Goal: Information Seeking & Learning: Check status

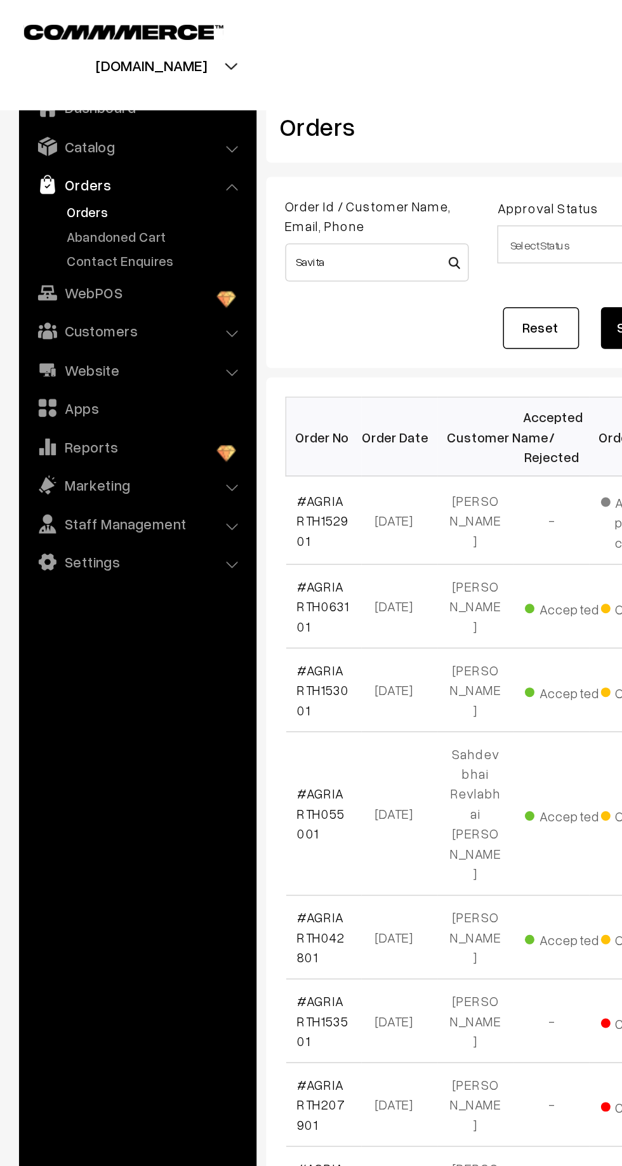
click at [60, 156] on link "Abandoned Cart" at bounding box center [104, 157] width 126 height 13
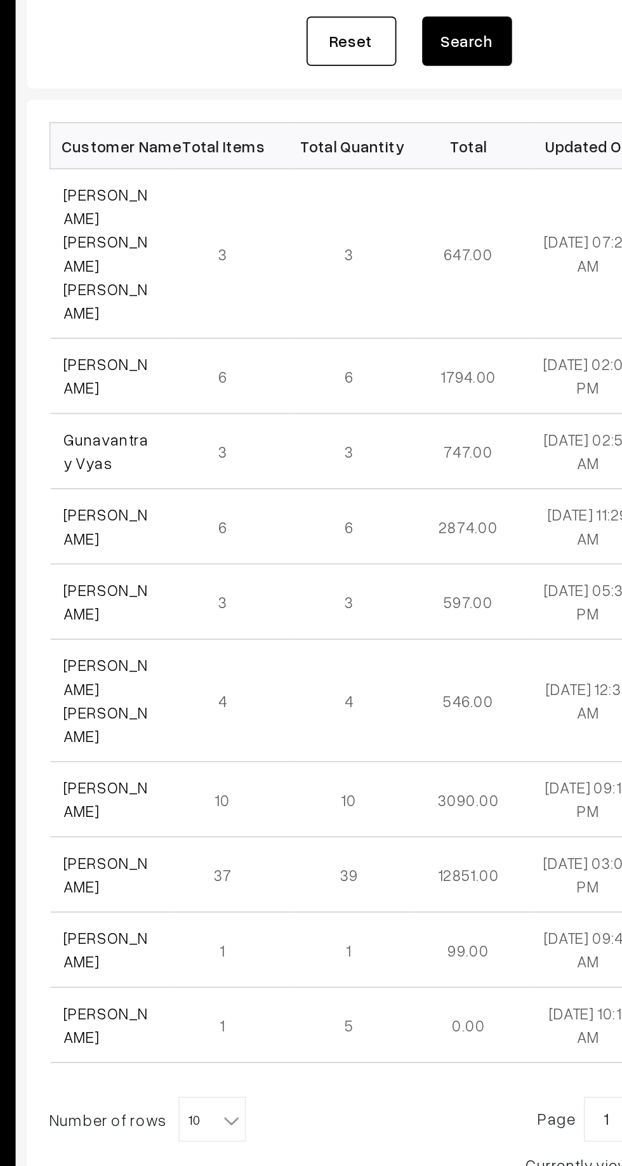
click at [209, 286] on link "[PERSON_NAME] [PERSON_NAME] [PERSON_NAME]" at bounding box center [223, 324] width 48 height 77
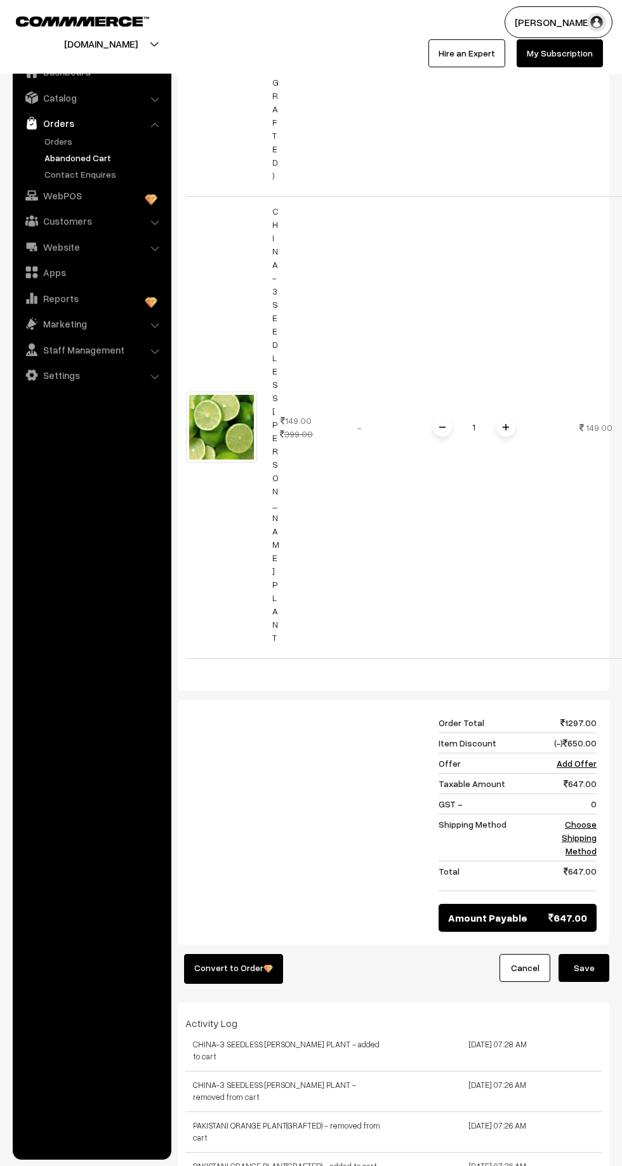
scroll to position [1161, 0]
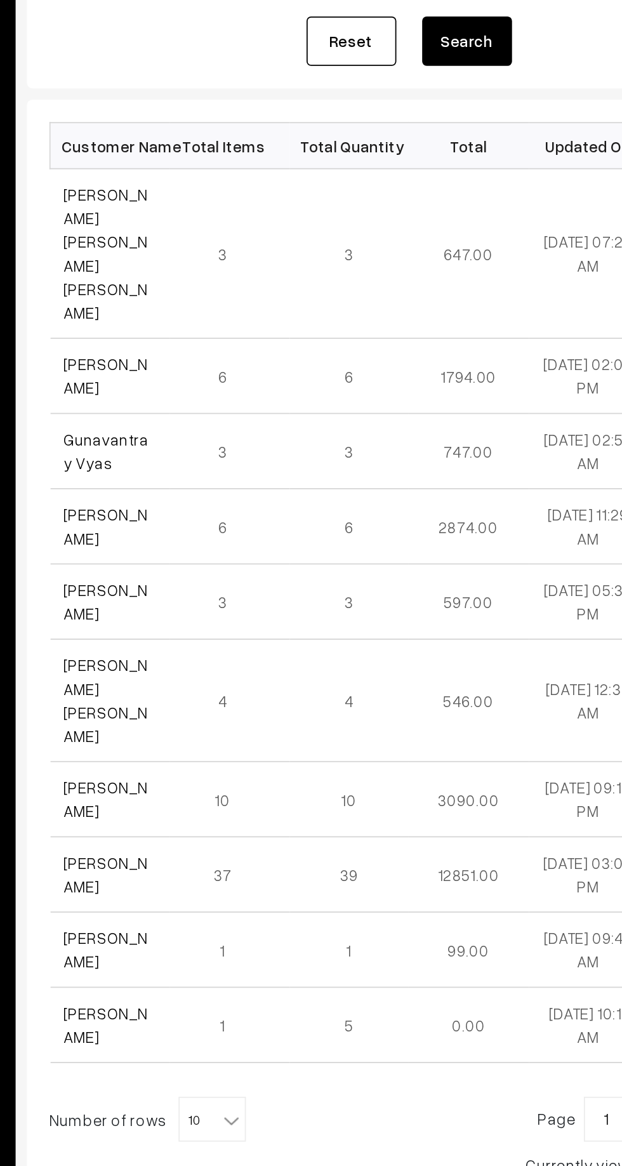
click at [199, 382] on link "[PERSON_NAME]" at bounding box center [223, 394] width 48 height 24
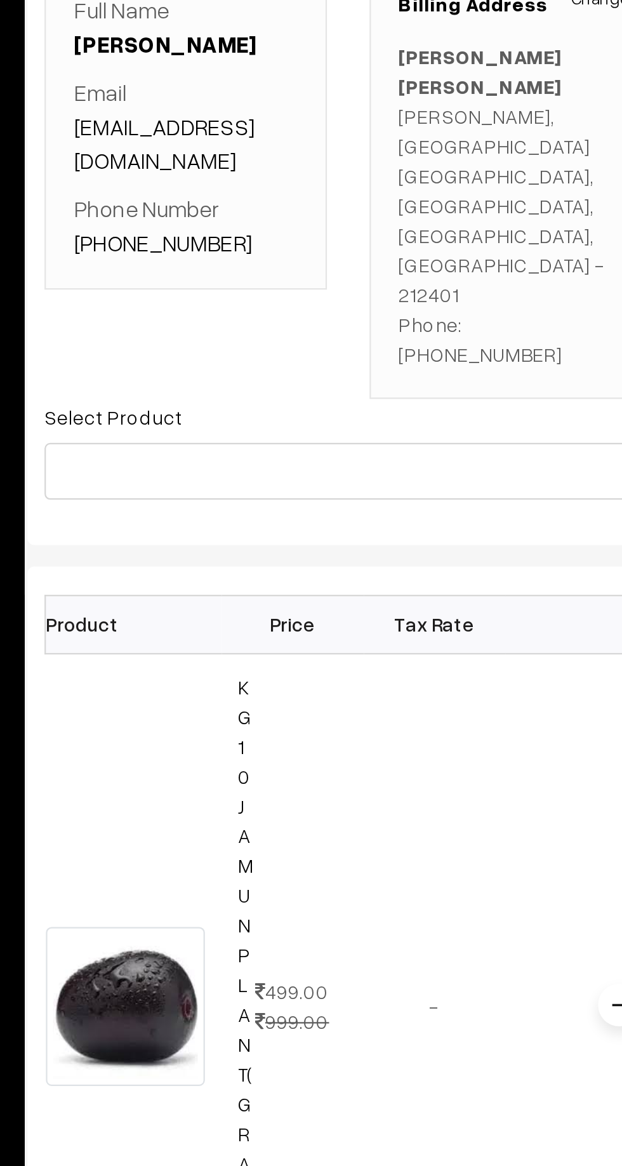
scroll to position [0, 36]
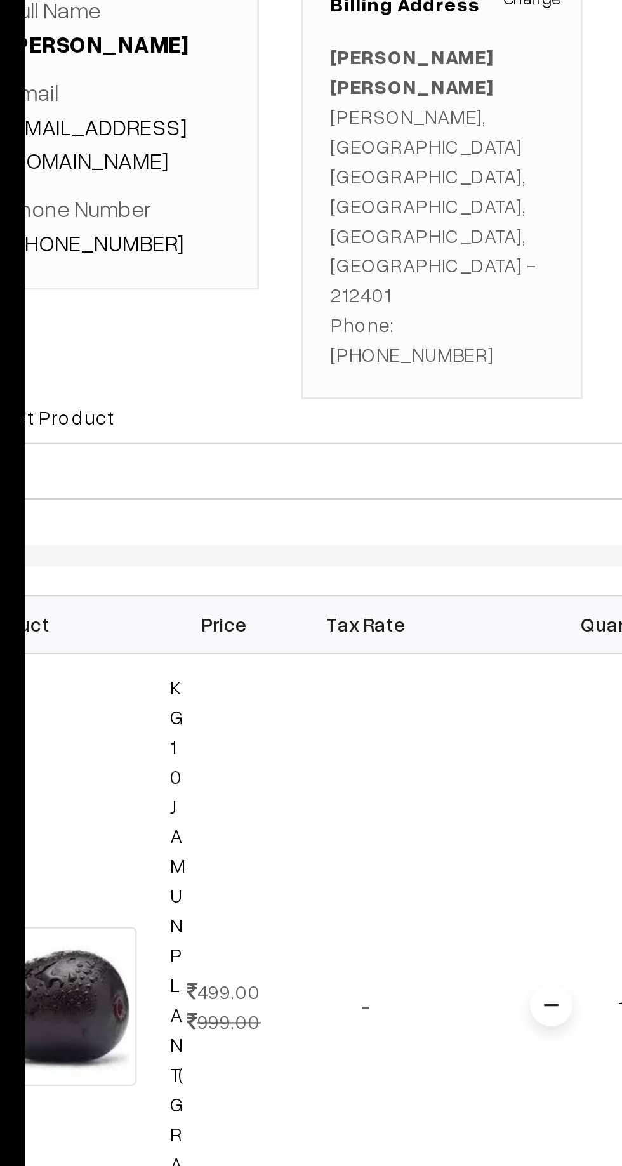
copy p "9839170805"
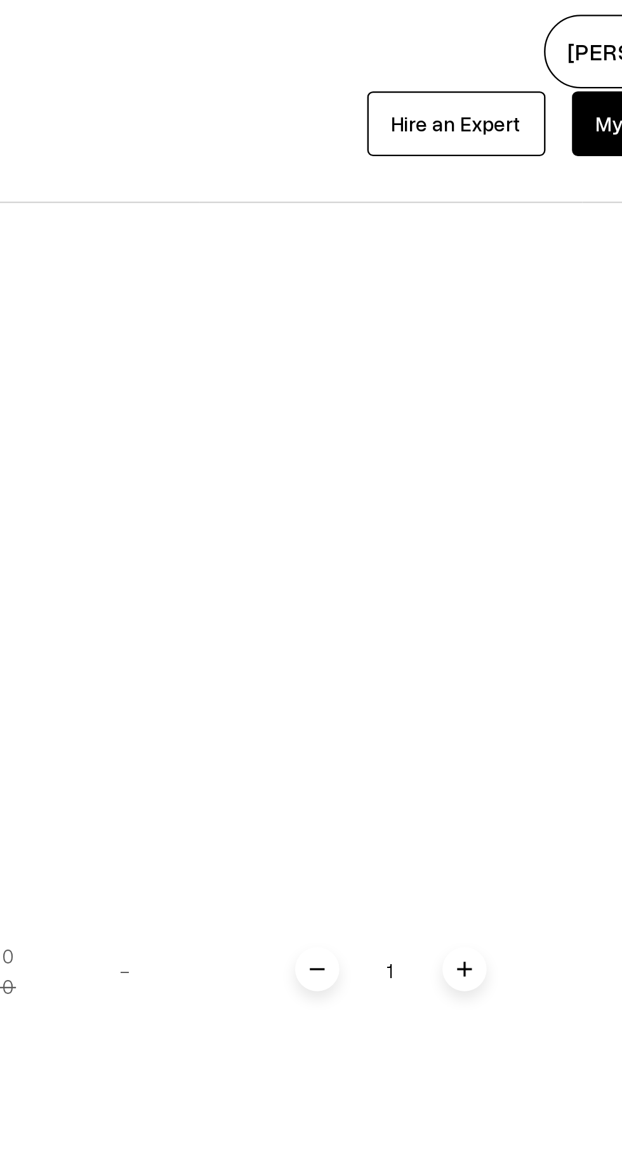
scroll to position [913, 0]
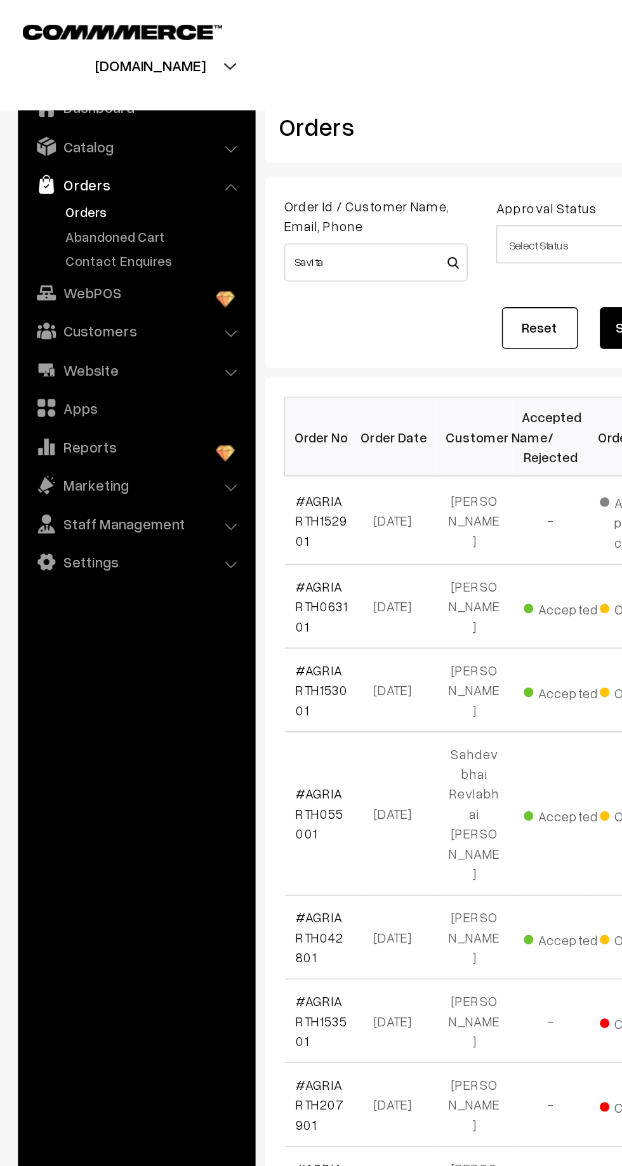
click at [64, 154] on link "Abandoned Cart" at bounding box center [104, 157] width 126 height 13
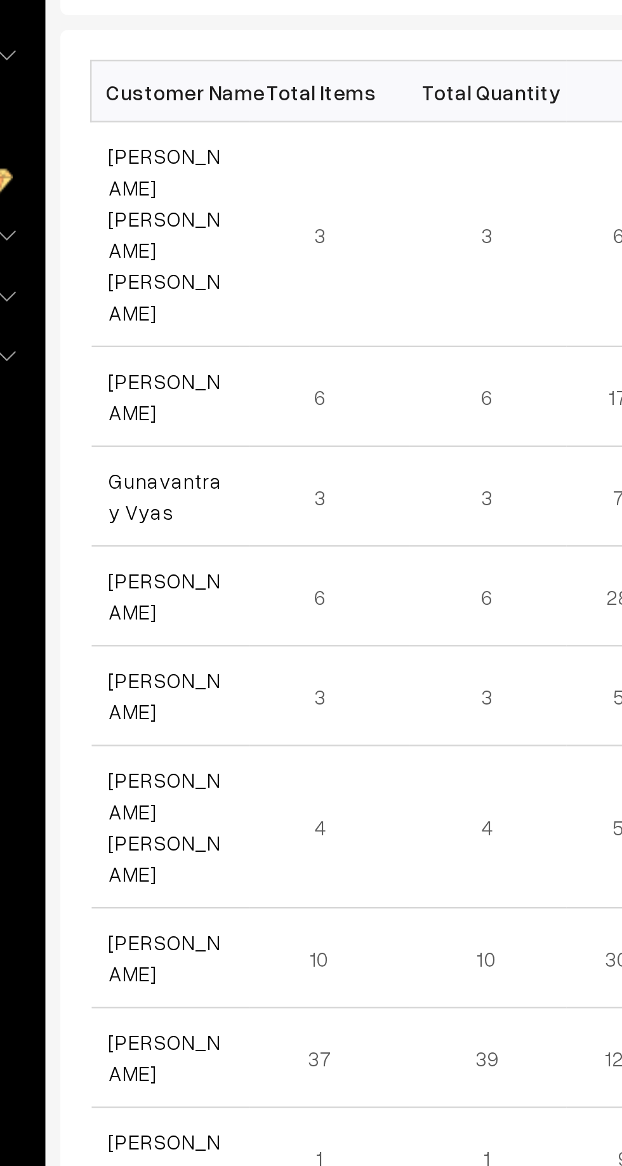
click at [239, 425] on link "Gunavantray Vyas" at bounding box center [223, 437] width 48 height 24
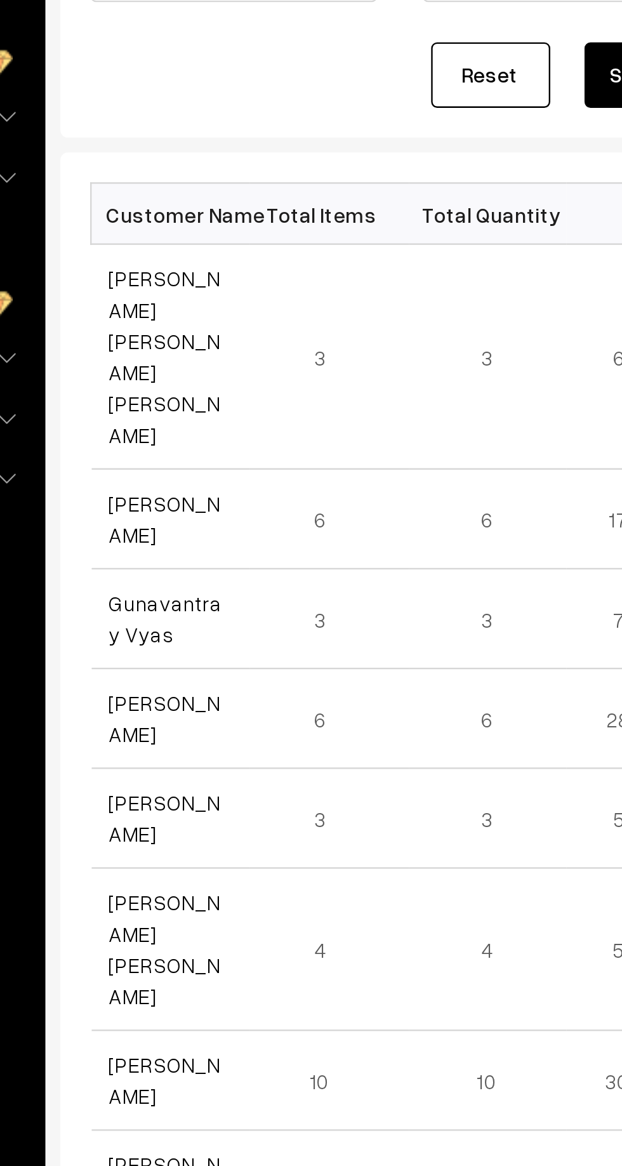
click at [238, 382] on link "[PERSON_NAME]" at bounding box center [223, 394] width 48 height 24
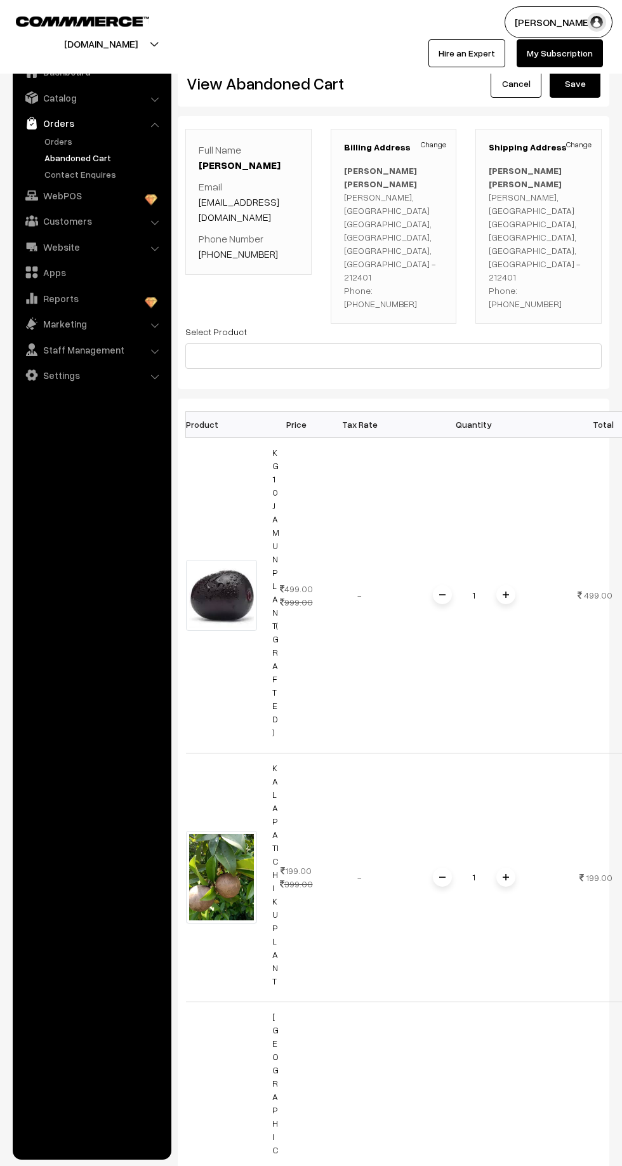
click at [63, 154] on link "Abandoned Cart" at bounding box center [104, 157] width 126 height 13
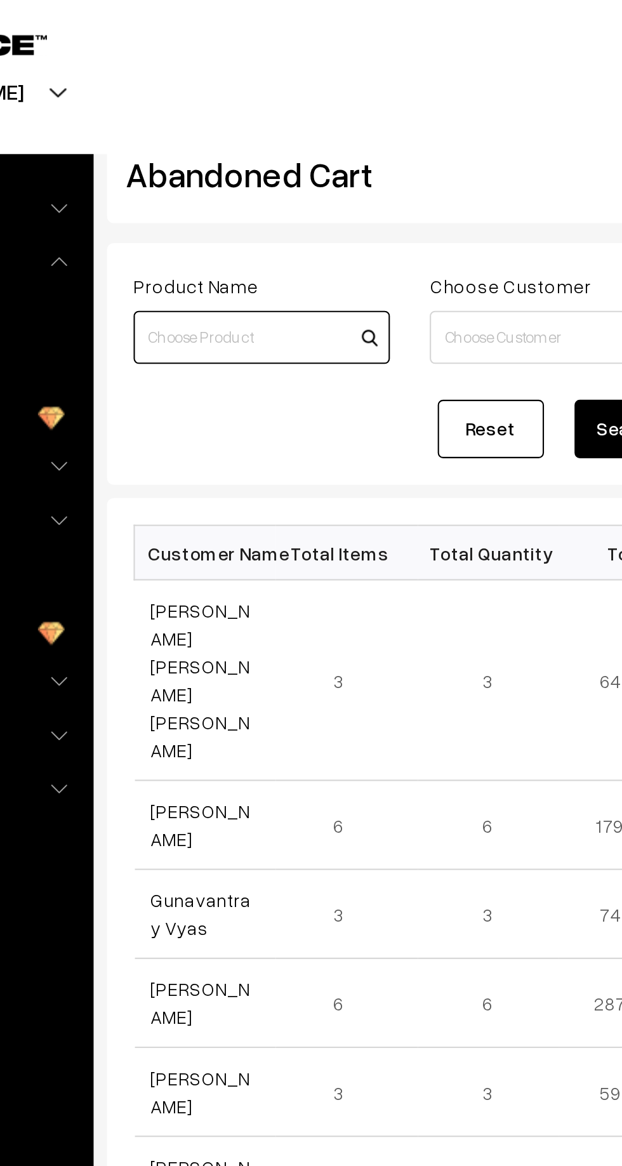
click at [250, 163] on input at bounding box center [251, 161] width 123 height 25
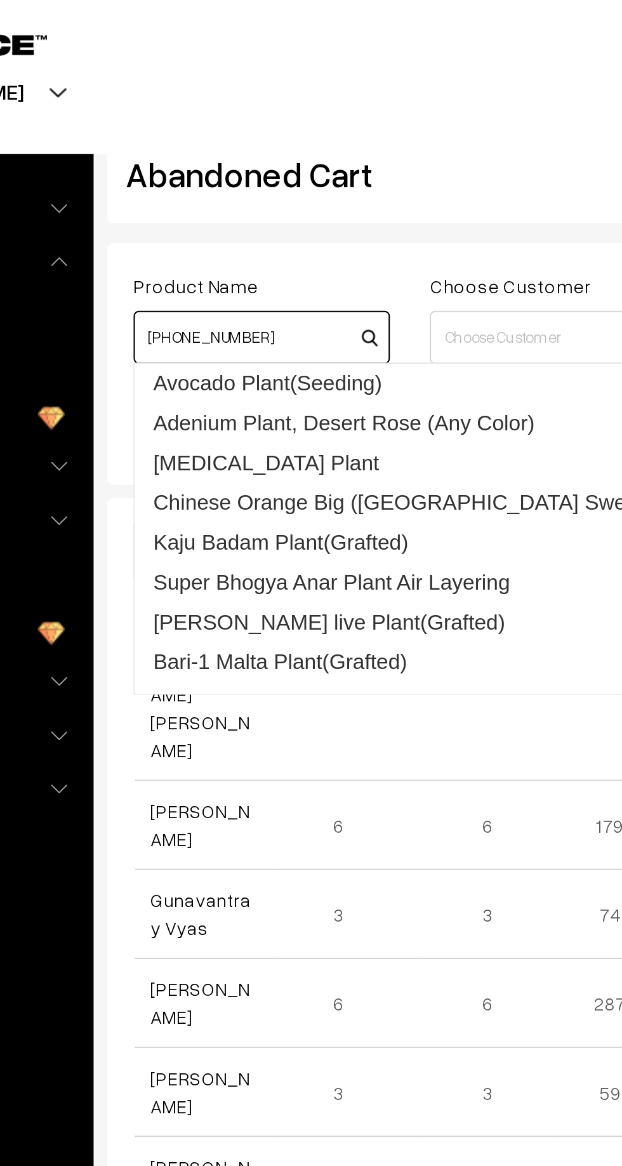
click at [206, 161] on input "+91 83181 04552" at bounding box center [251, 161] width 123 height 25
click at [212, 164] on input "+91 83181 04552" at bounding box center [251, 161] width 123 height 25
click at [341, 163] on input at bounding box center [393, 161] width 123 height 25
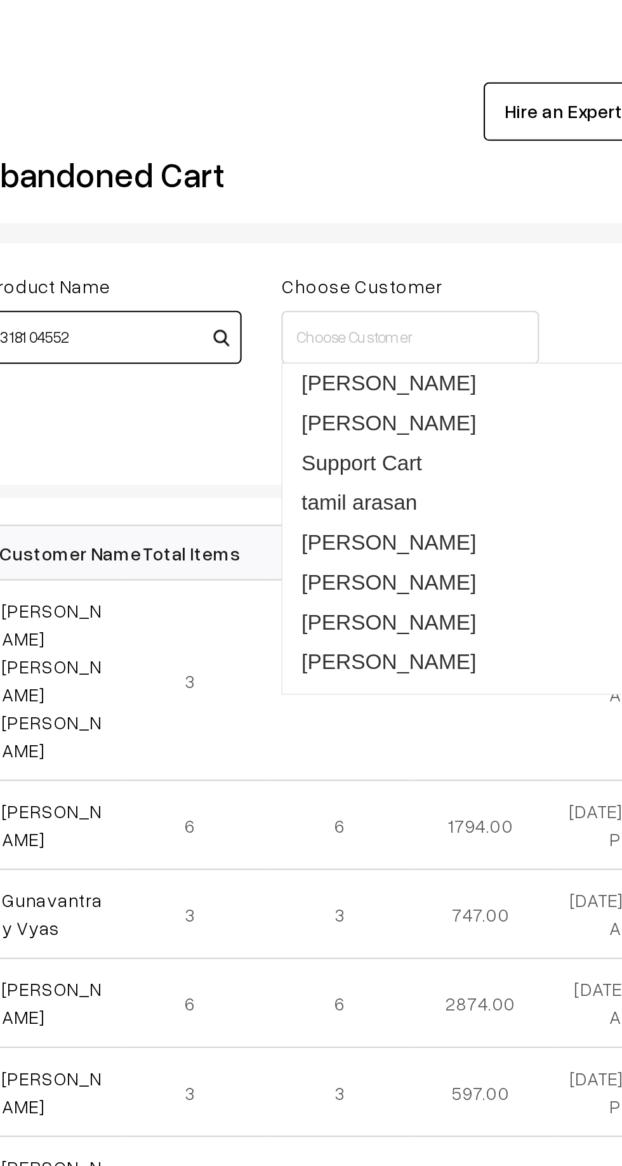
click at [255, 157] on input "3181 04552" at bounding box center [251, 161] width 123 height 25
click at [250, 161] on input "3181 04552" at bounding box center [251, 161] width 123 height 25
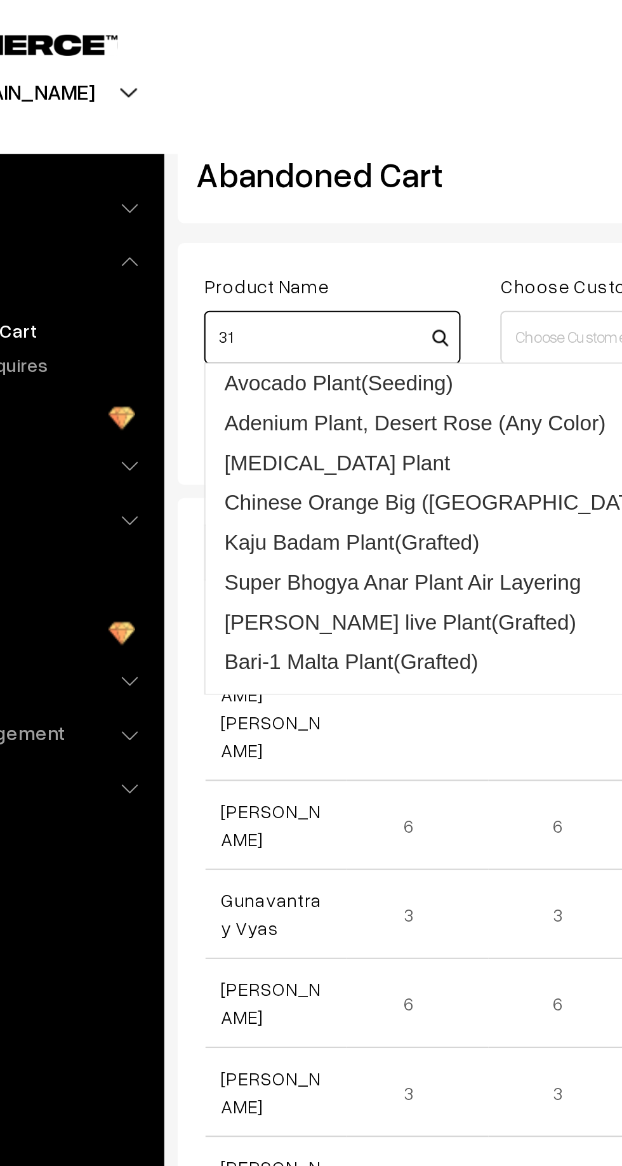
type input "3"
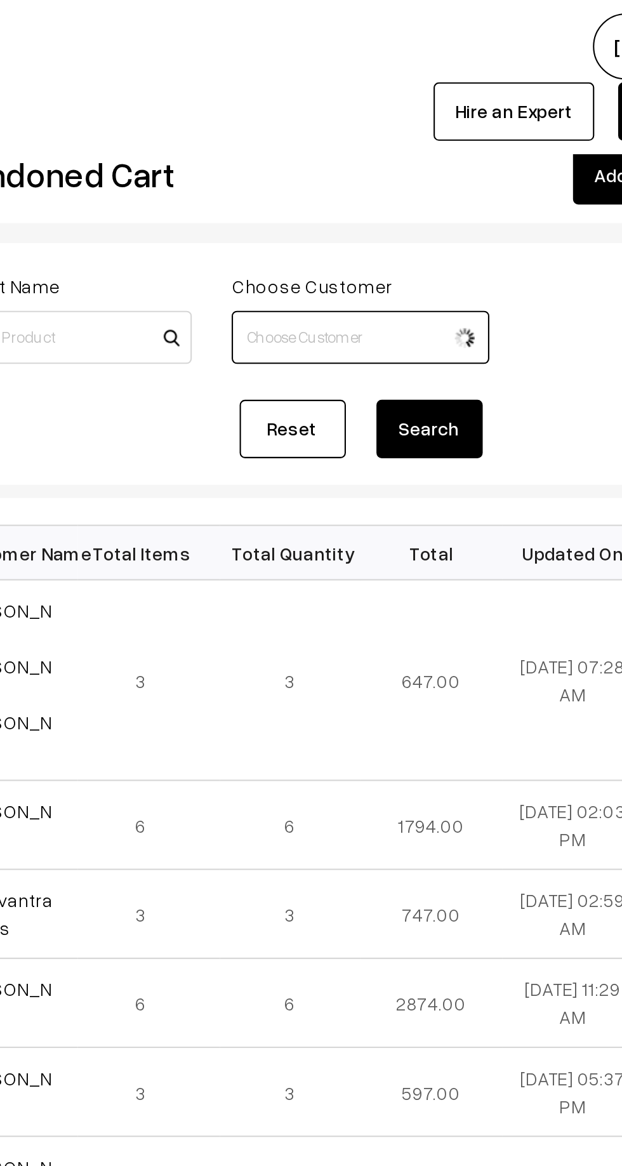
click at [397, 164] on input at bounding box center [393, 161] width 123 height 25
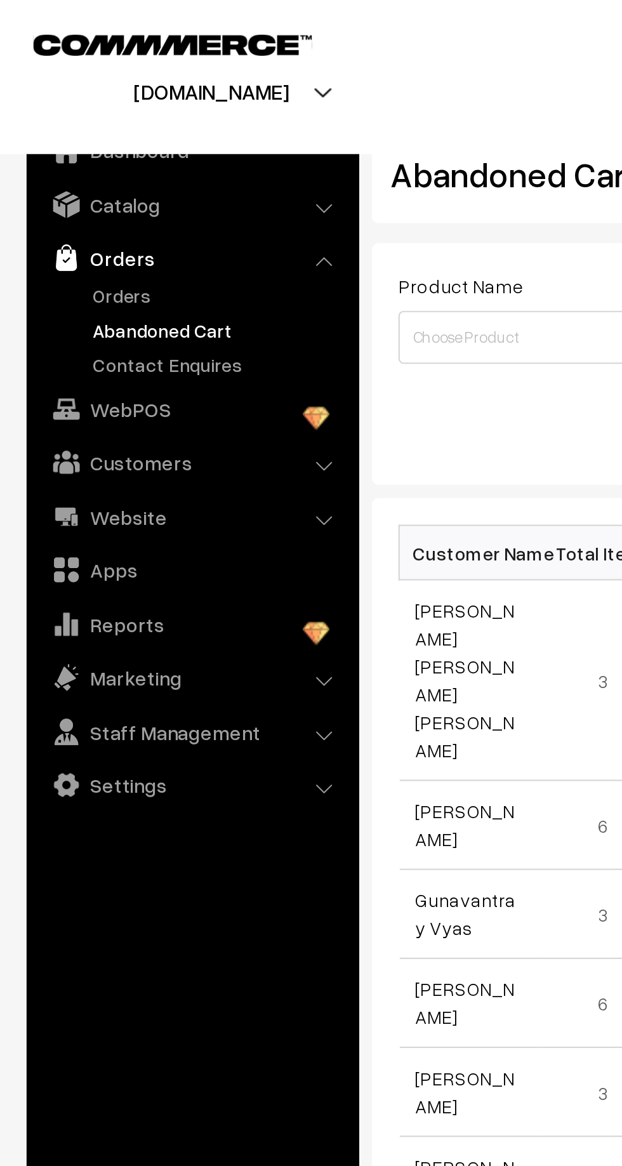
click at [63, 135] on link "Orders" at bounding box center [104, 141] width 126 height 13
click at [71, 143] on link "Orders" at bounding box center [104, 141] width 126 height 13
click at [55, 143] on link "Orders" at bounding box center [104, 141] width 126 height 13
click at [65, 145] on link "Orders" at bounding box center [104, 141] width 126 height 13
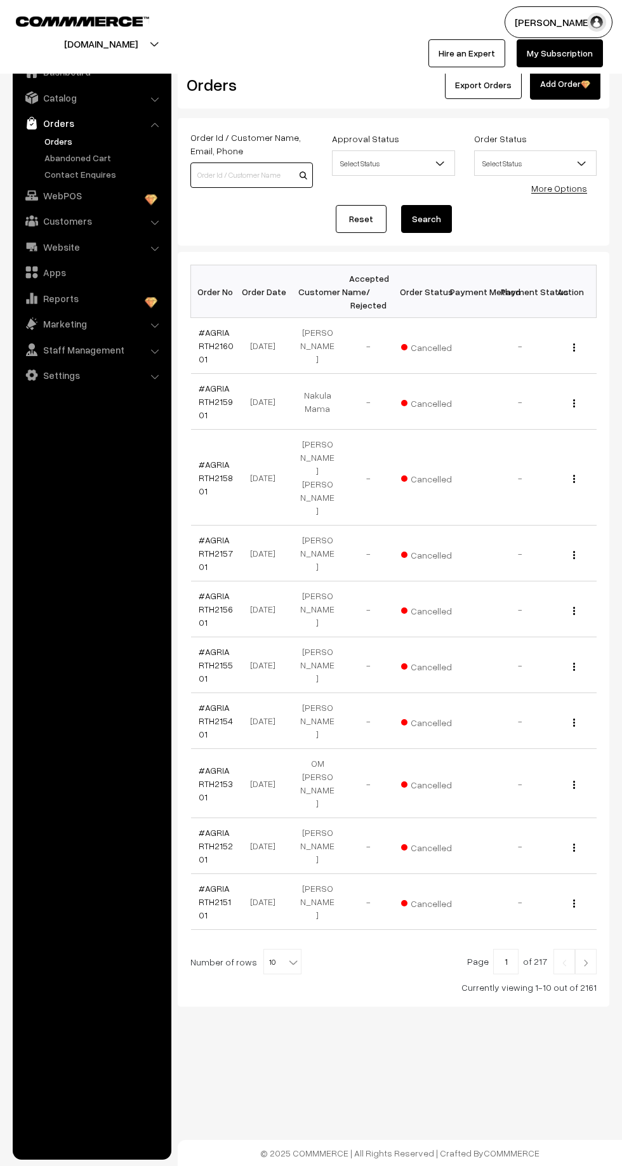
click at [259, 179] on input at bounding box center [251, 175] width 123 height 25
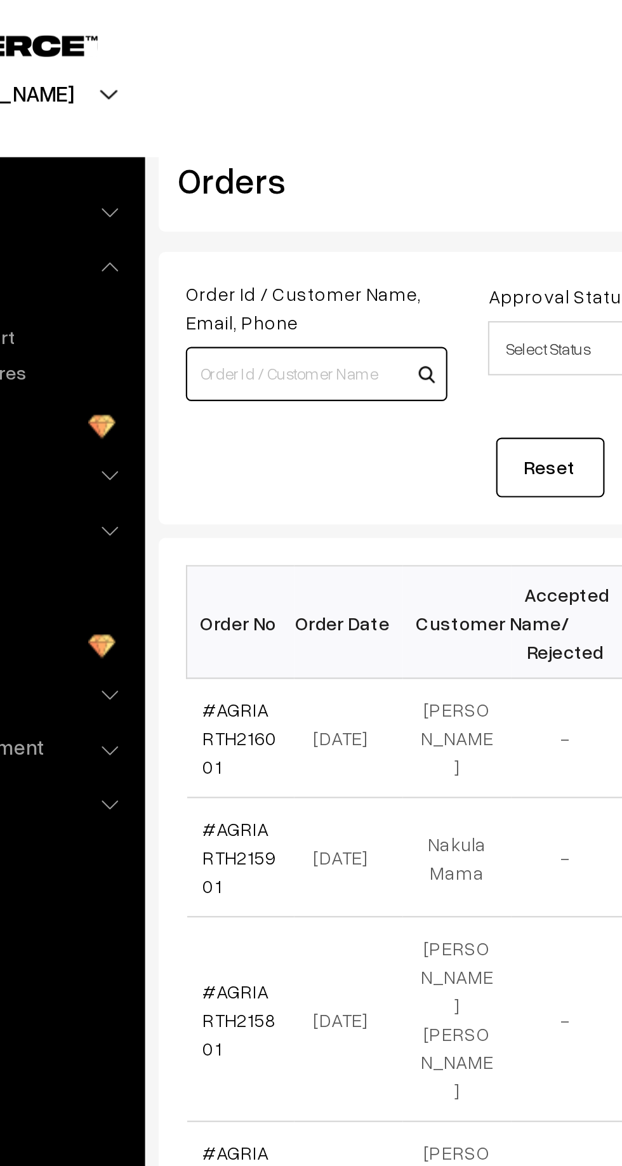
click at [235, 178] on input at bounding box center [251, 175] width 123 height 25
paste input "+91 83181 04552"
click at [208, 178] on input "+91 83181 04552" at bounding box center [251, 175] width 123 height 25
click at [198, 178] on input "83181 04552" at bounding box center [251, 175] width 123 height 25
click at [221, 179] on input "83181 04552" at bounding box center [251, 175] width 123 height 25
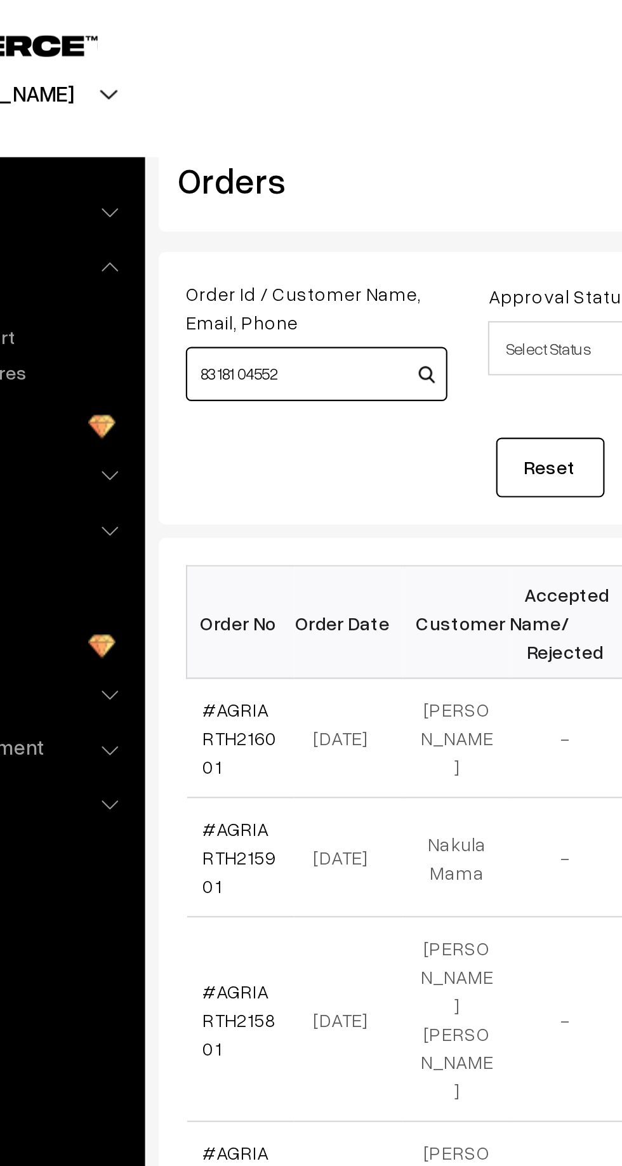
click at [216, 176] on input "83181 04552" at bounding box center [251, 175] width 123 height 25
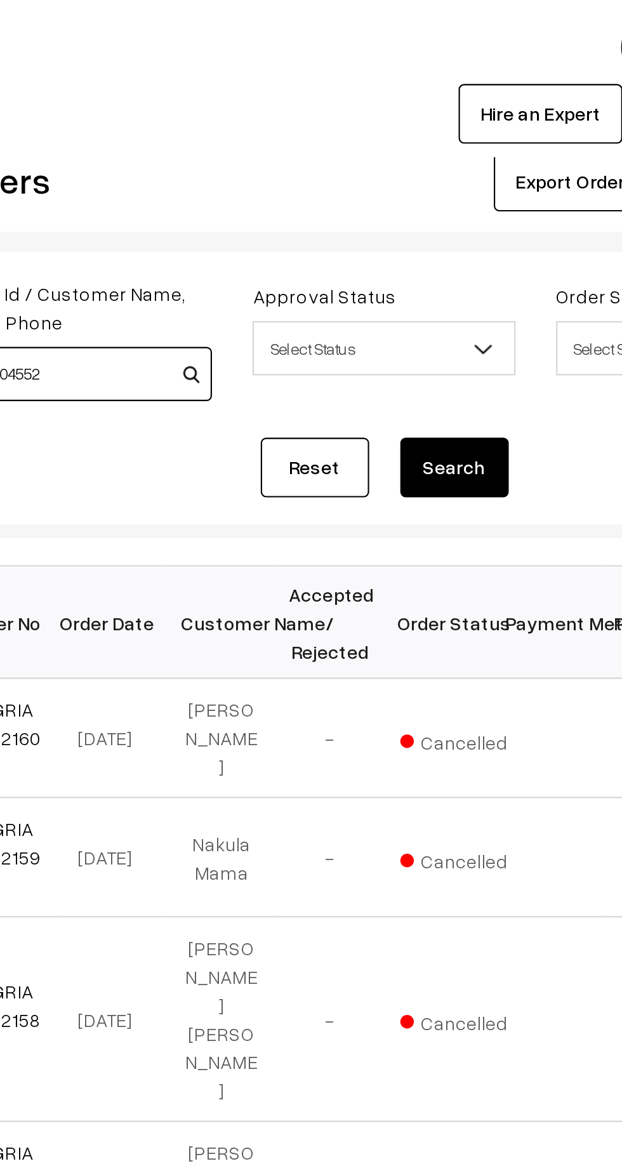
type input "8318104552"
click at [430, 223] on button "Search" at bounding box center [426, 219] width 51 height 28
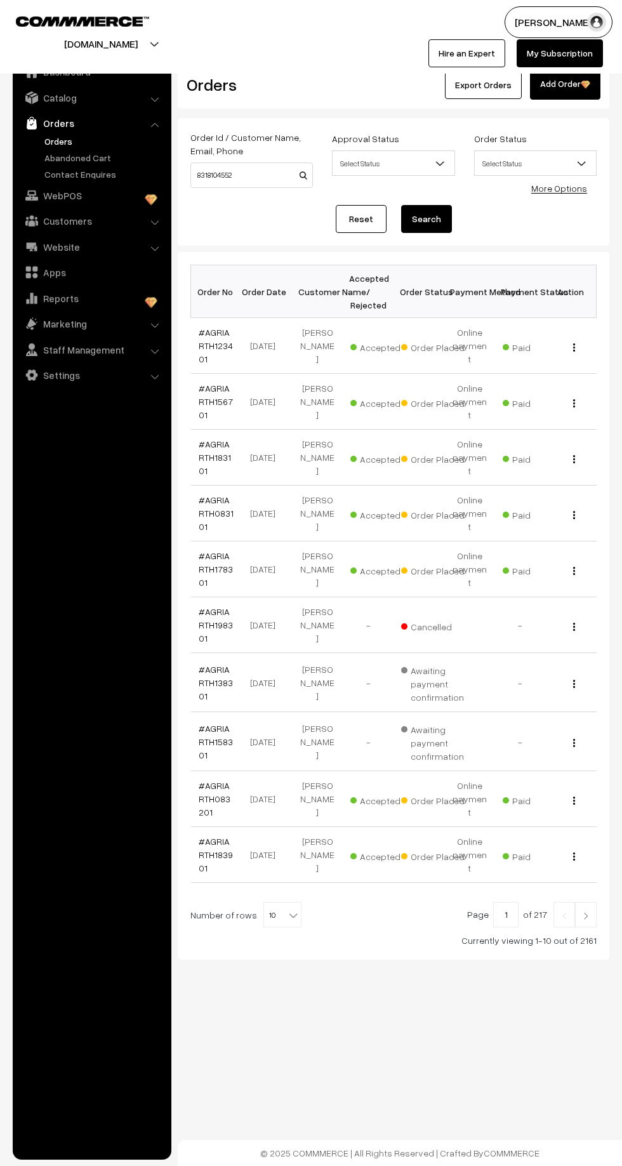
click at [231, 495] on link "#AGRIARTH083101" at bounding box center [216, 513] width 35 height 37
click at [219, 347] on link "#AGRIARTH123401" at bounding box center [216, 345] width 34 height 37
click at [291, 909] on b at bounding box center [293, 915] width 13 height 13
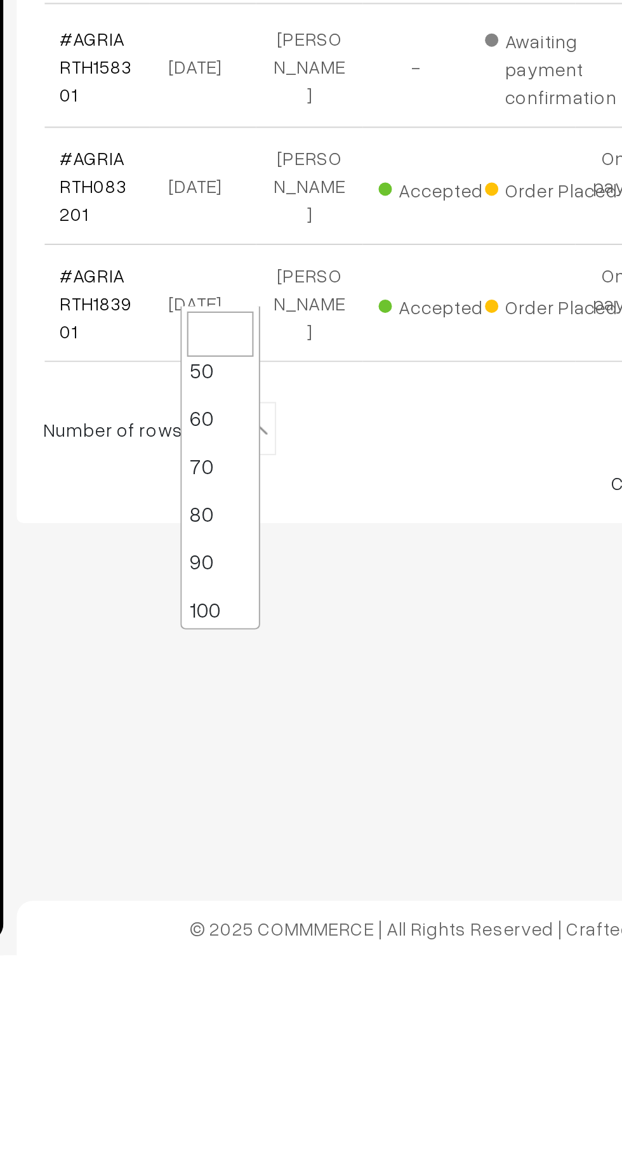
scroll to position [102, 0]
select select "100"
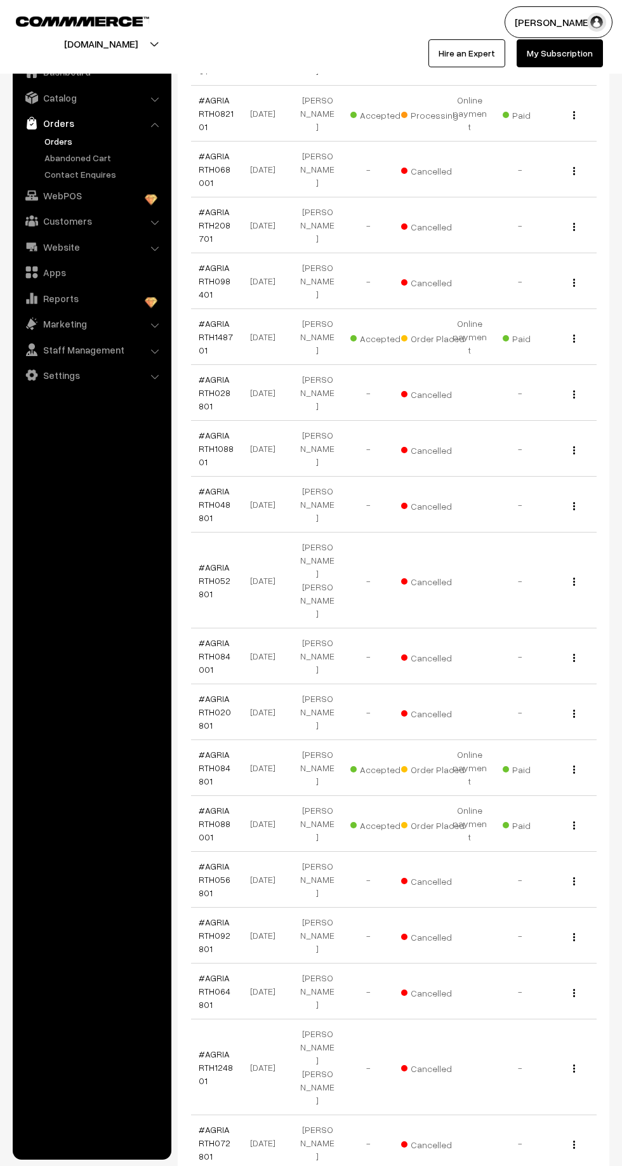
scroll to position [4434, 0]
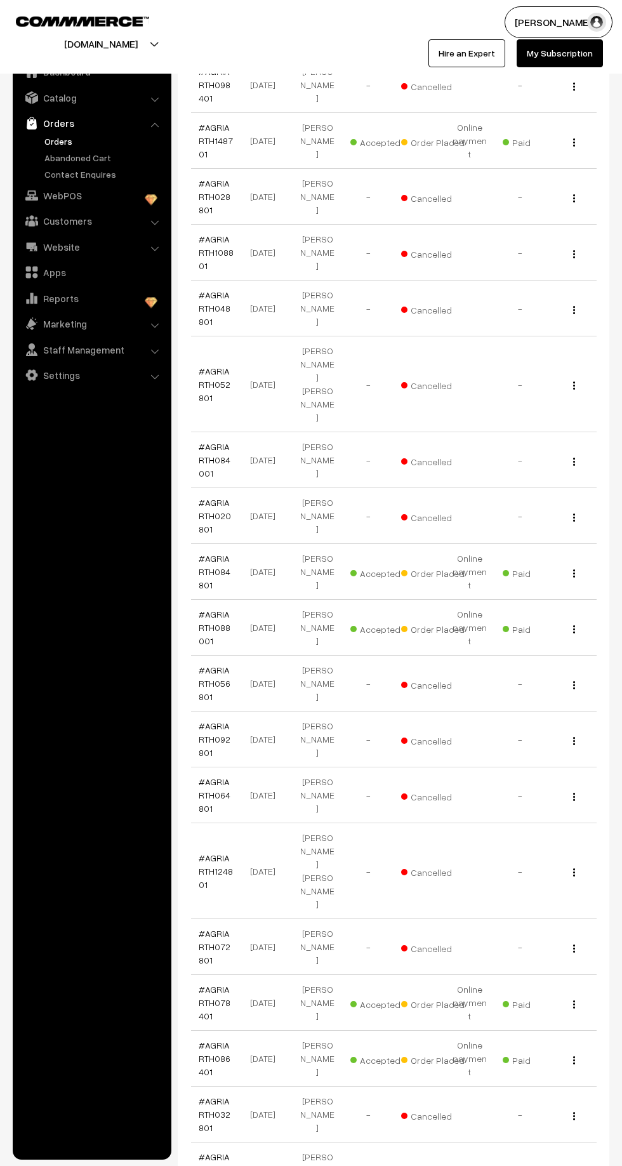
scroll to position [4511, 0]
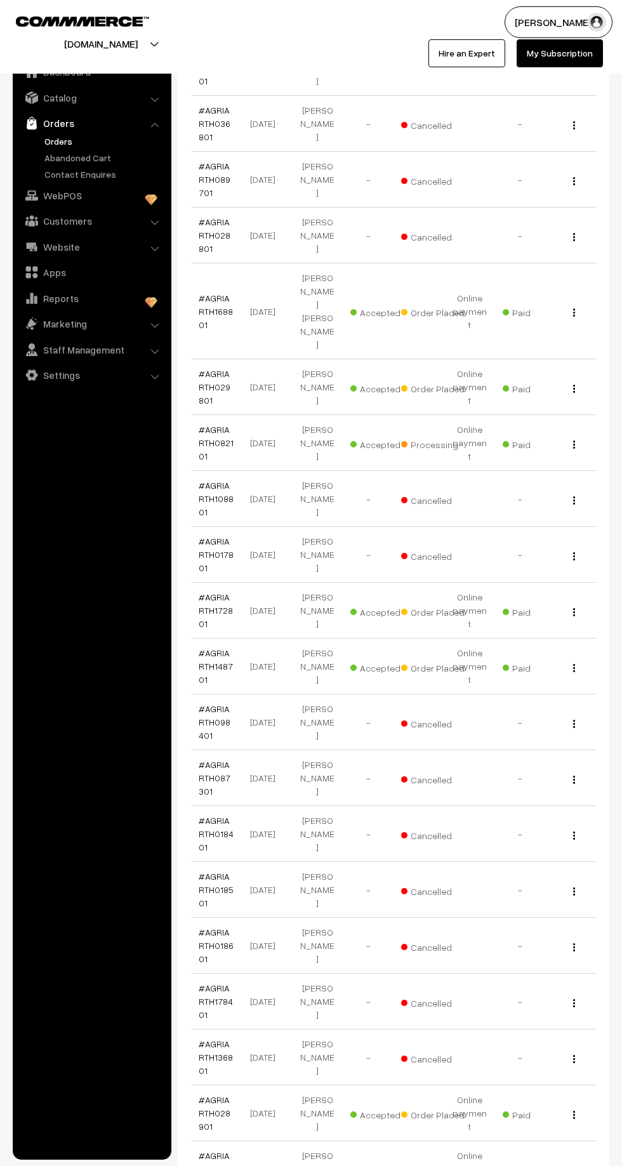
scroll to position [4438, 0]
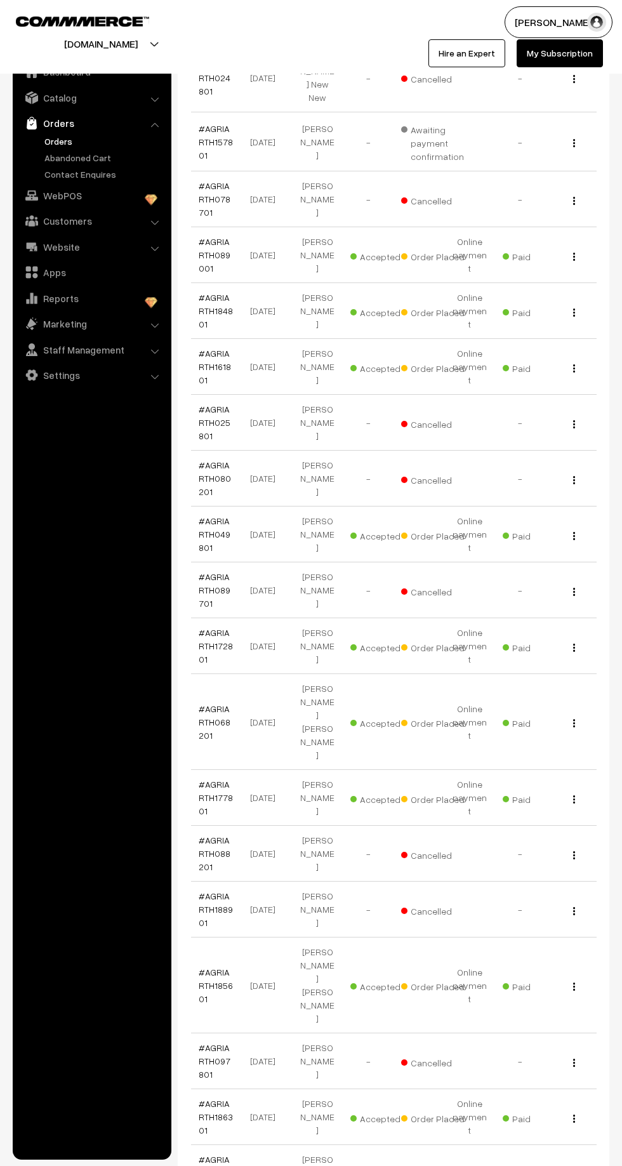
scroll to position [4244, 0]
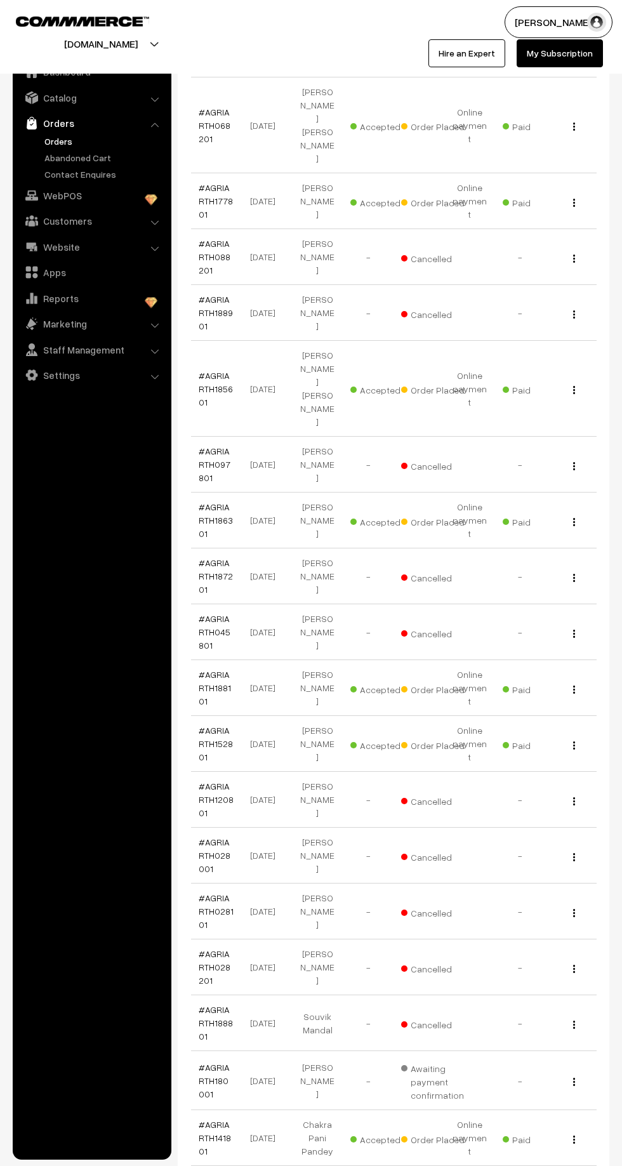
scroll to position [4321, 0]
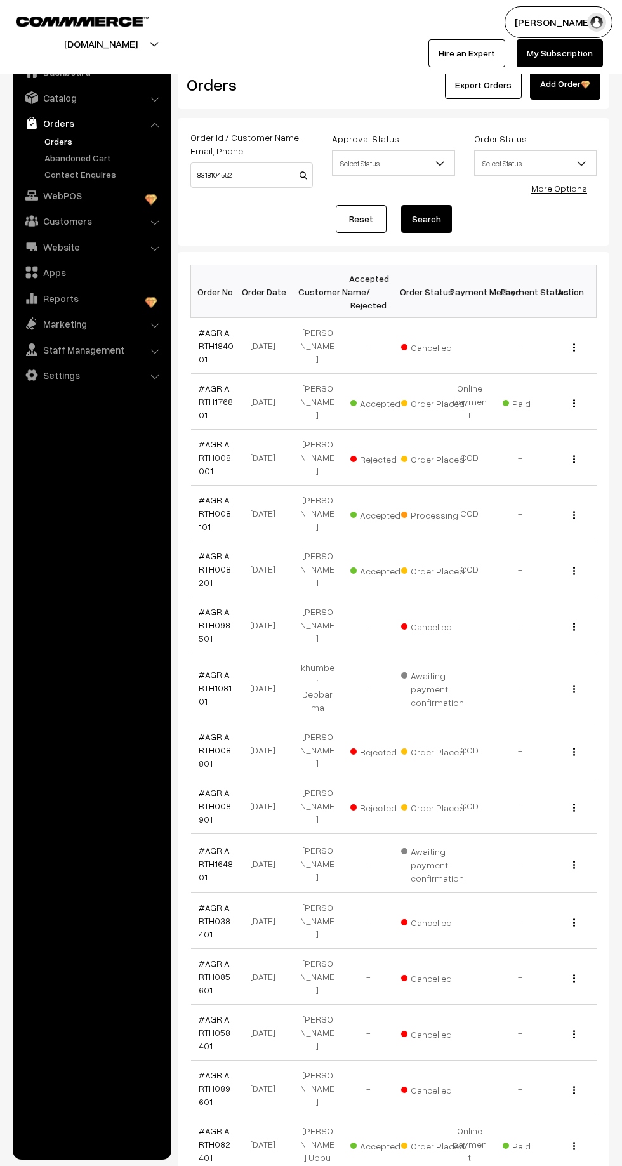
scroll to position [4438, 0]
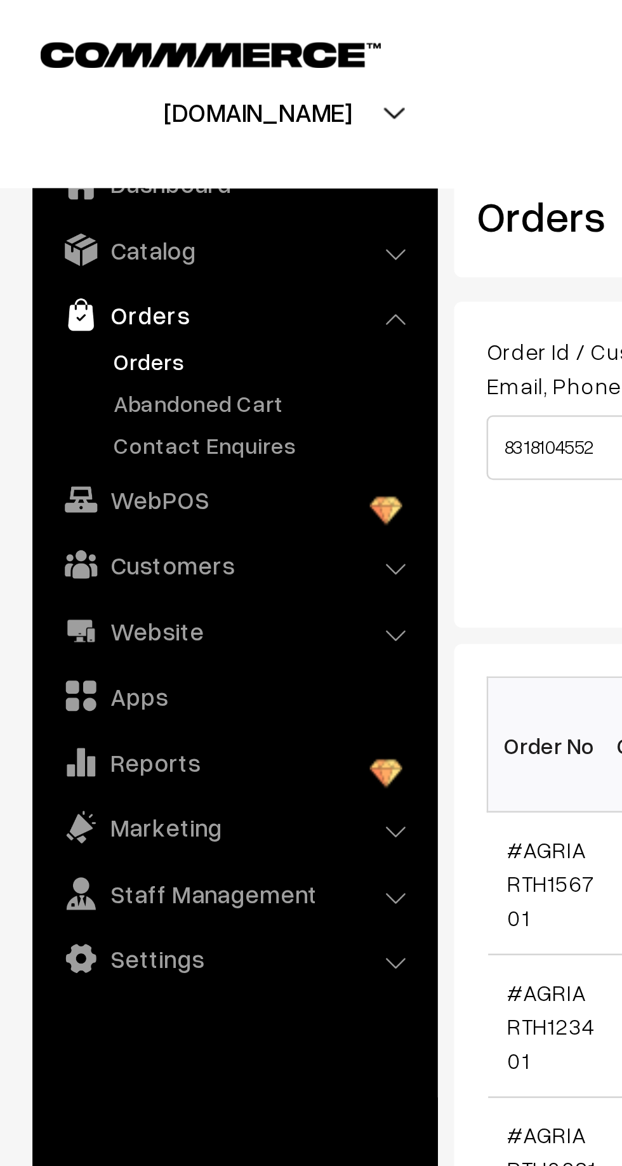
click at [54, 139] on link "Orders" at bounding box center [104, 141] width 126 height 13
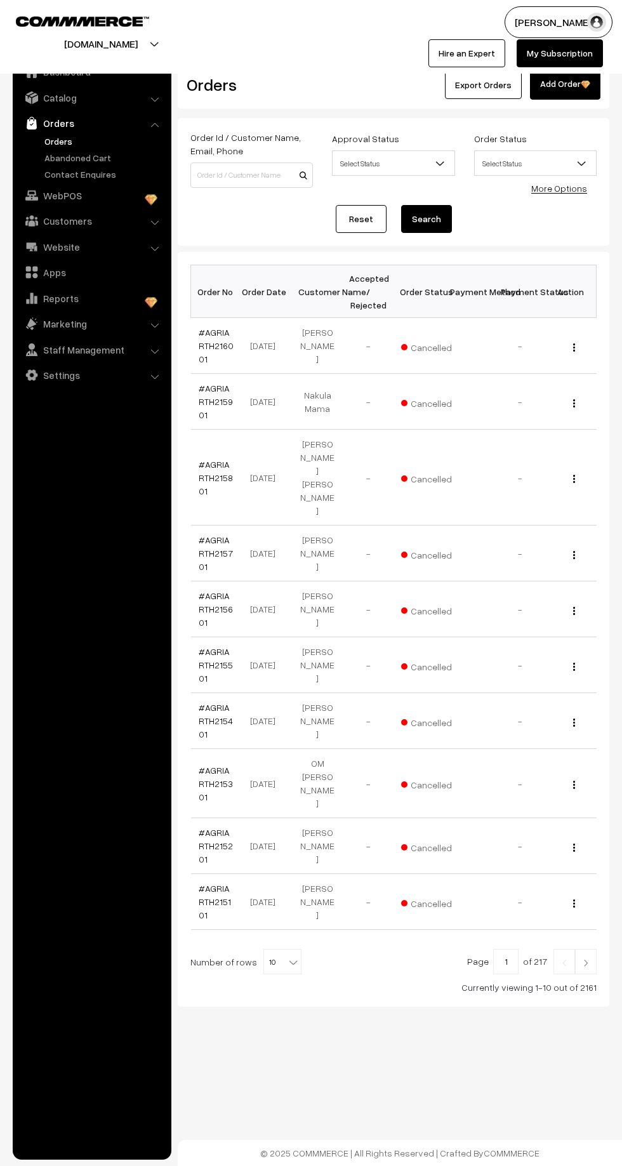
click at [287, 956] on b at bounding box center [293, 962] width 13 height 13
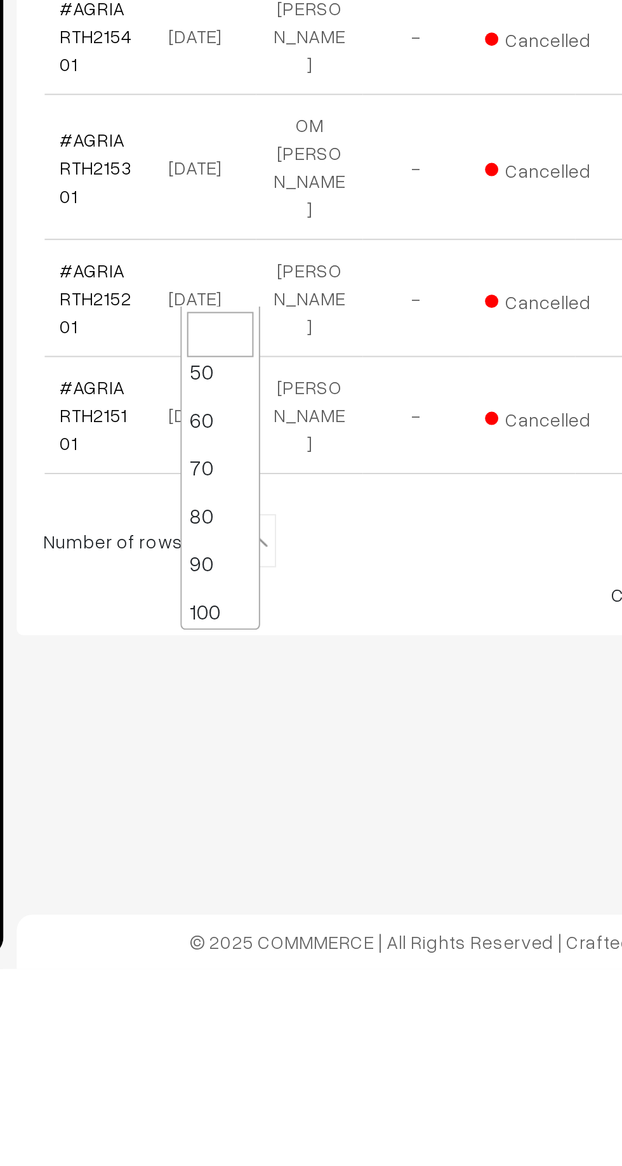
scroll to position [102, 0]
select select "100"
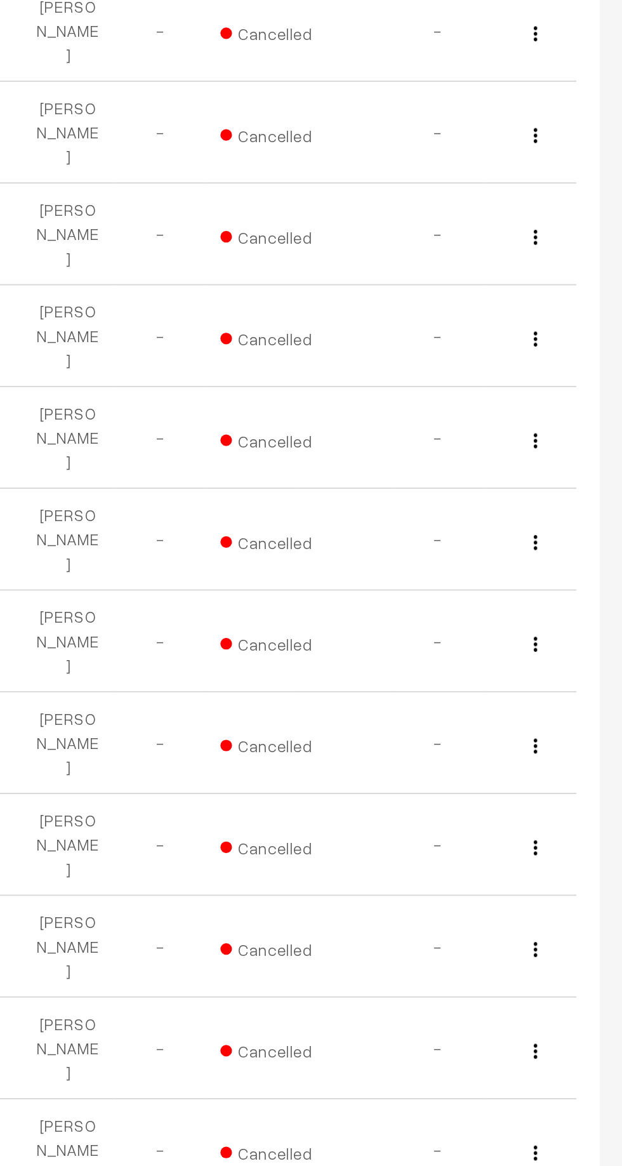
scroll to position [4131, 0]
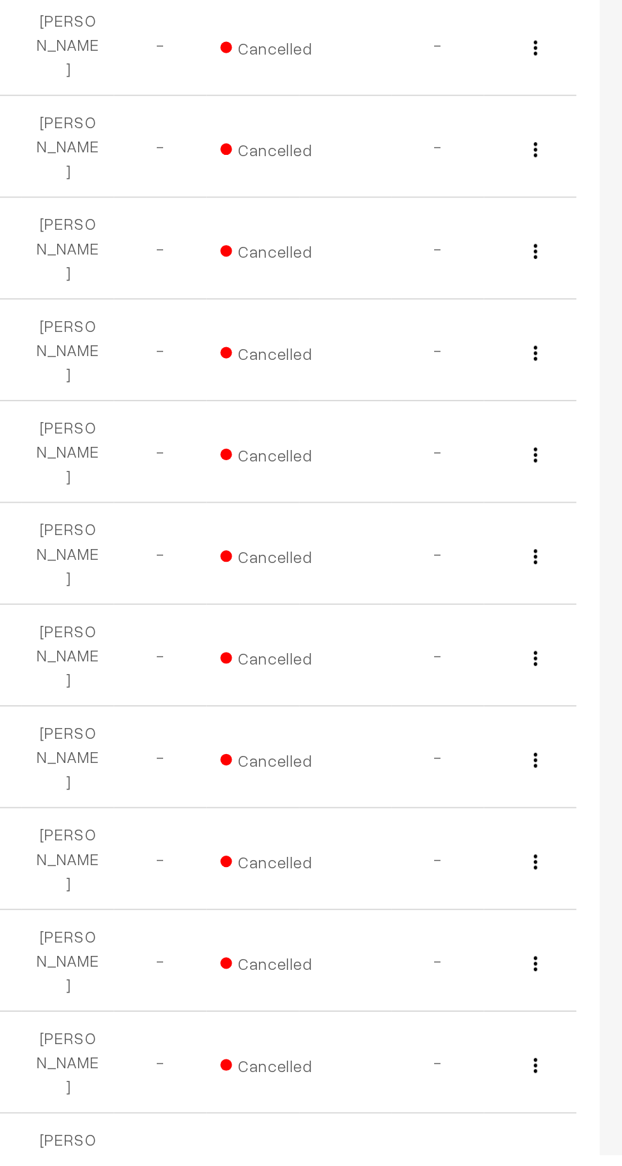
scroll to position [4184, 0]
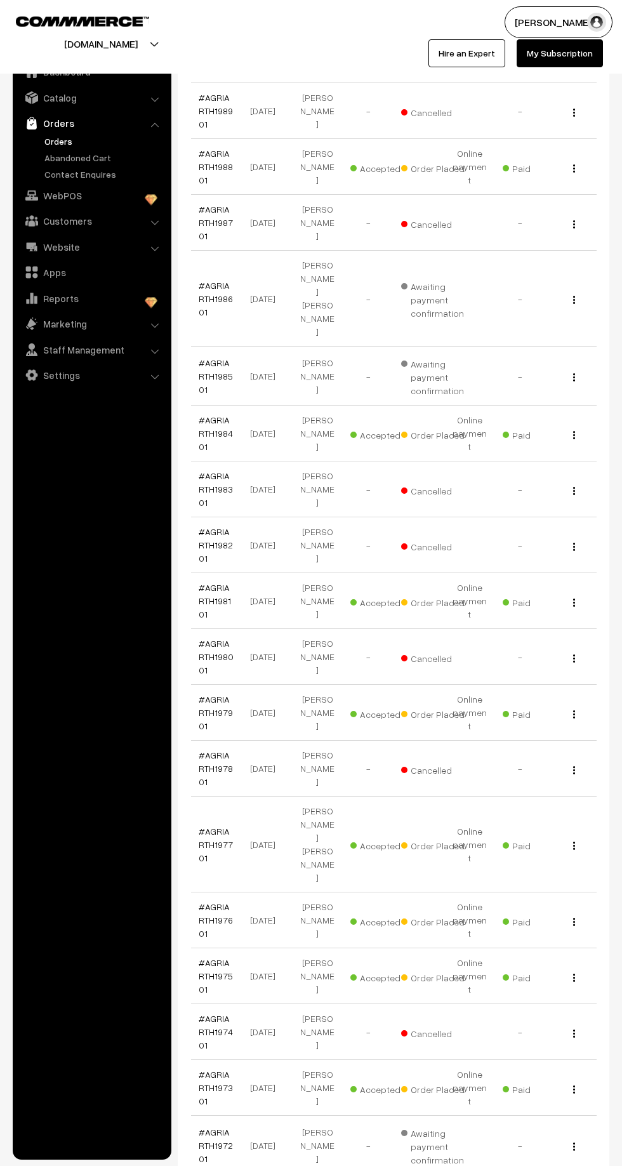
scroll to position [4424, 0]
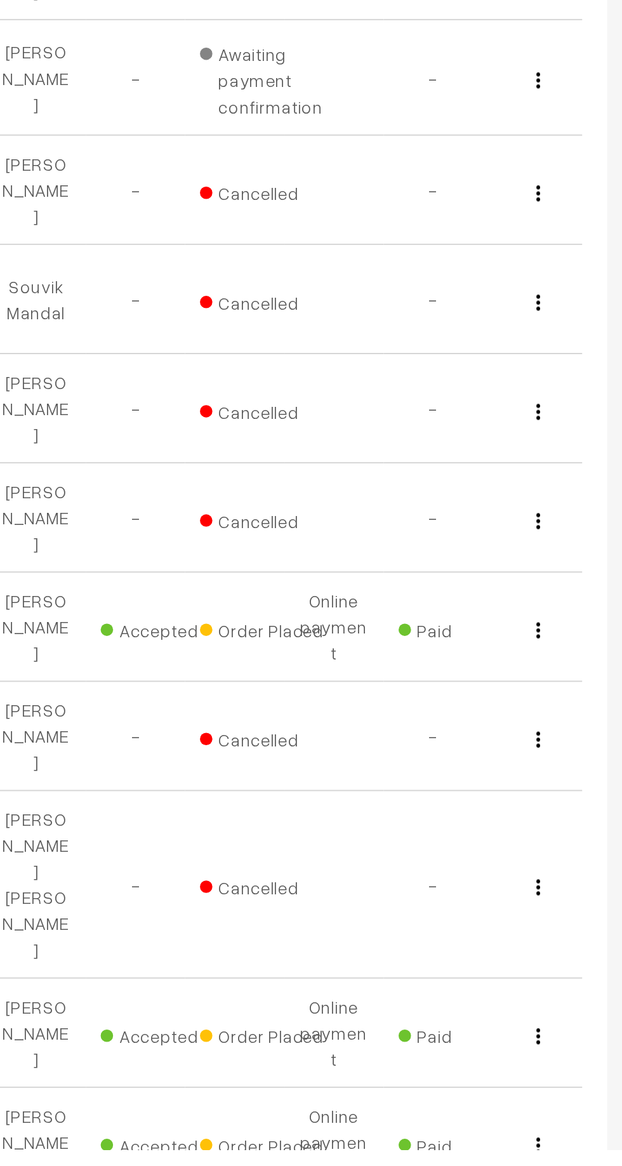
scroll to position [4026, 0]
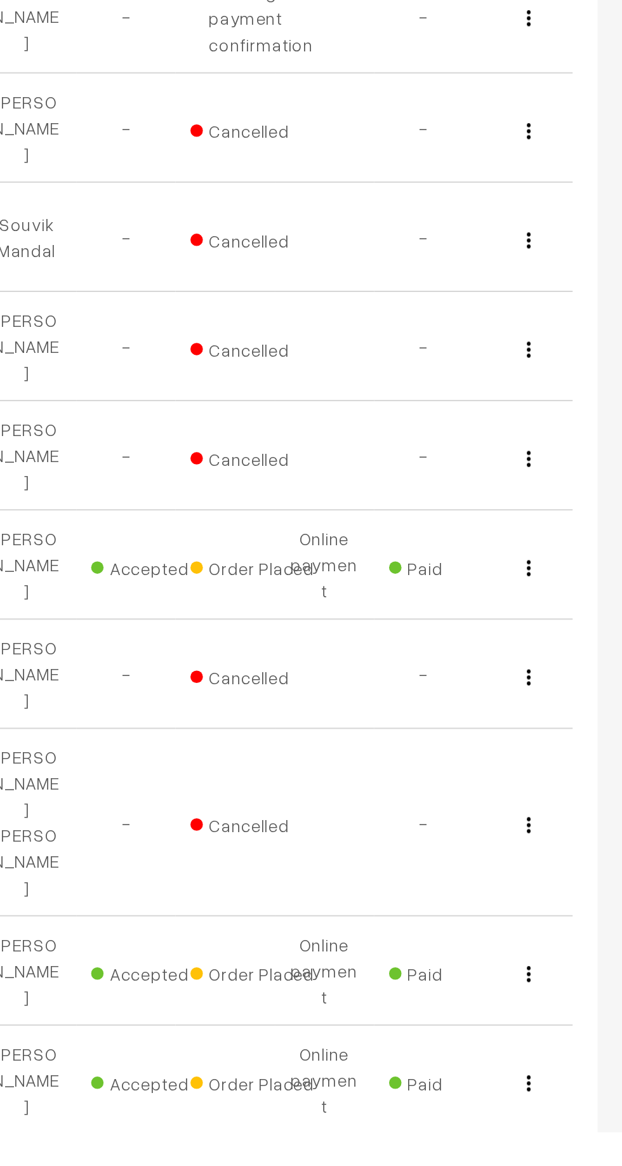
scroll to position [4100, 0]
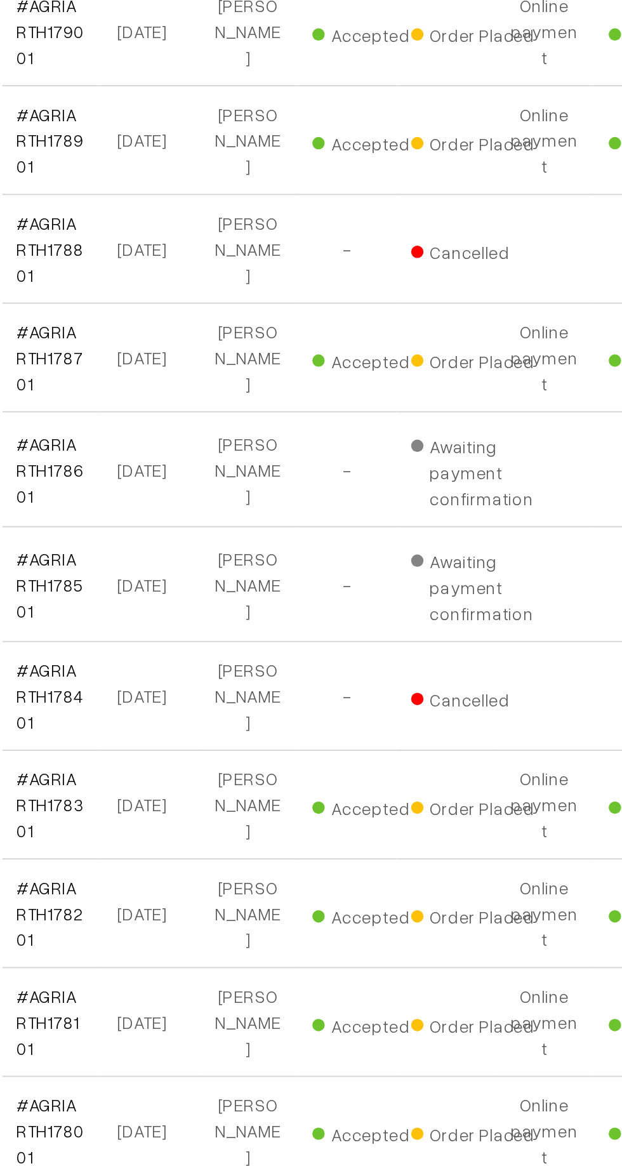
scroll to position [4114, 0]
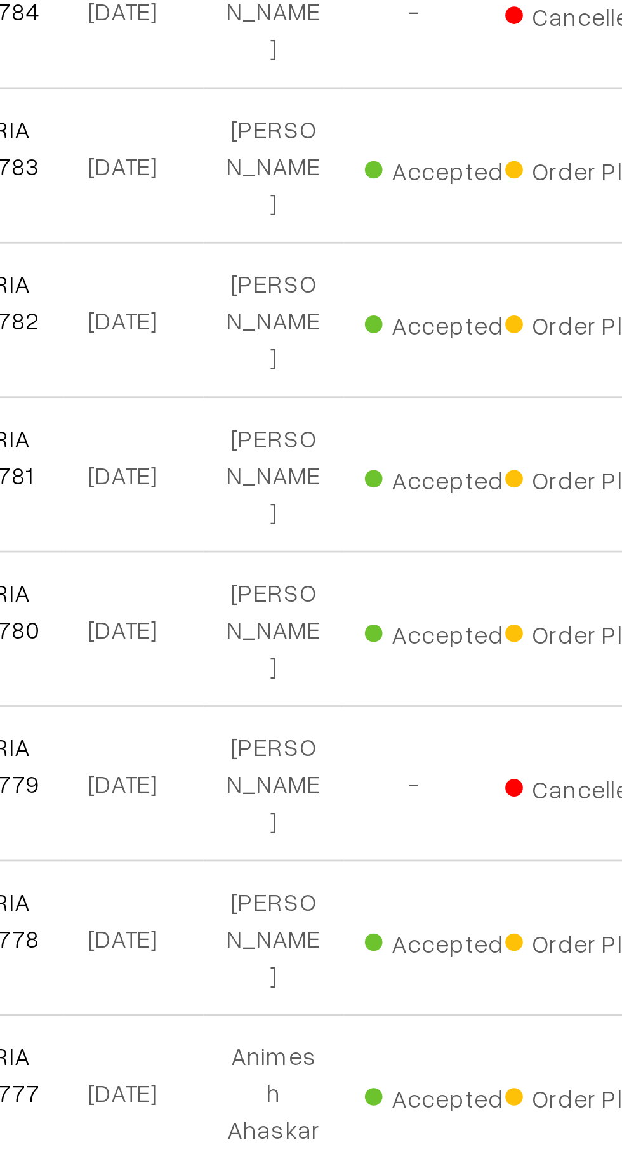
scroll to position [4029, 0]
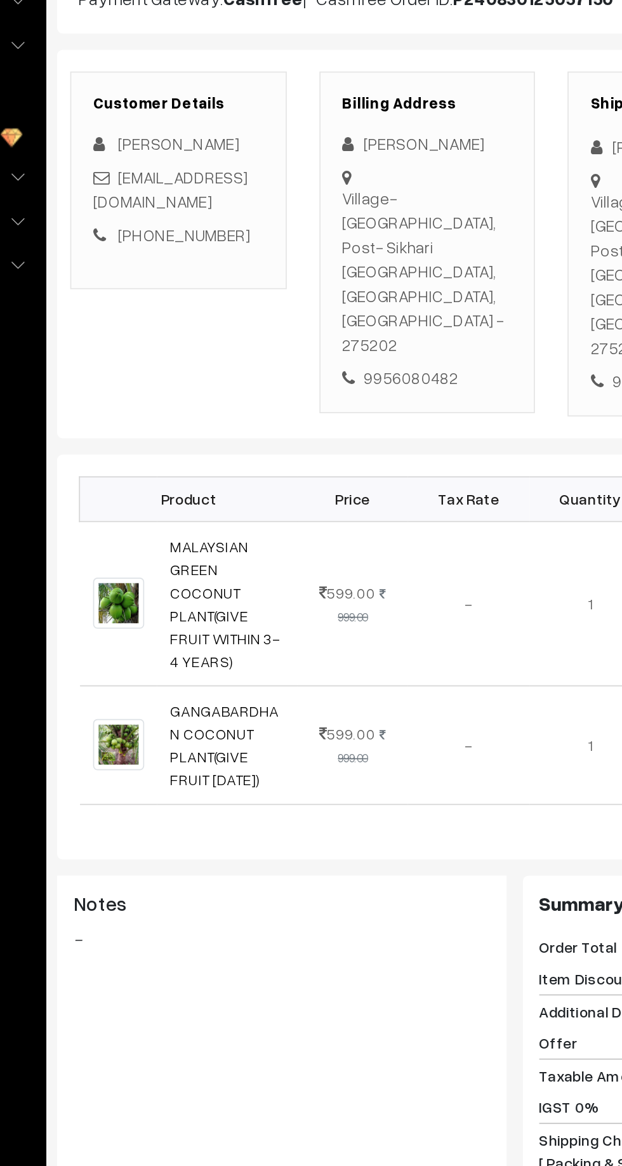
scroll to position [1, 0]
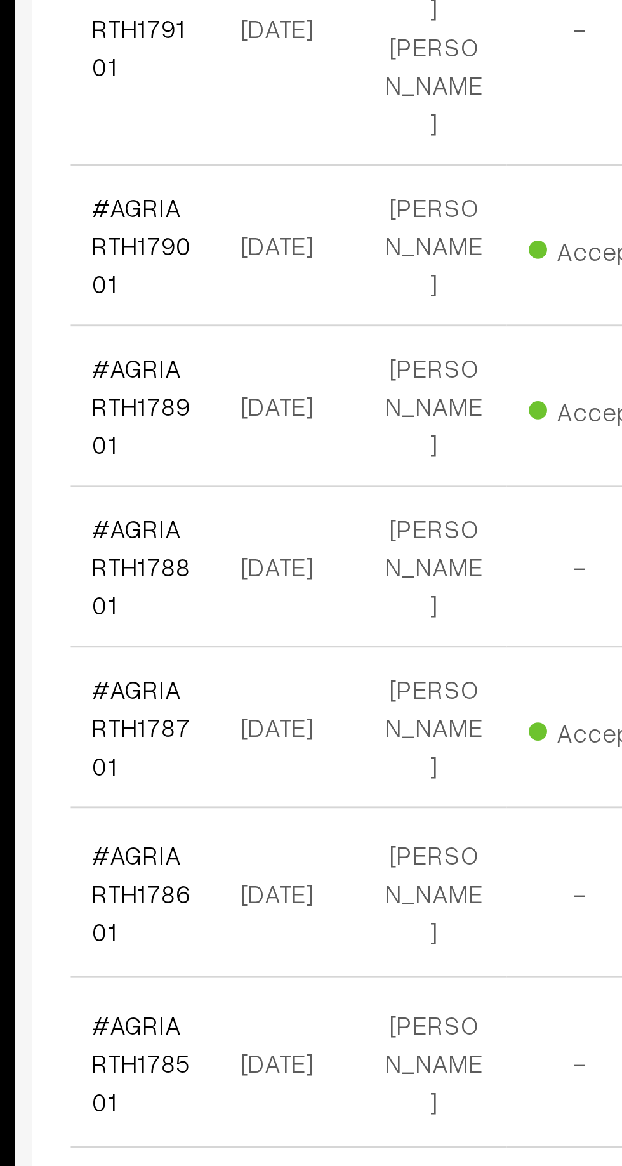
scroll to position [4029, 0]
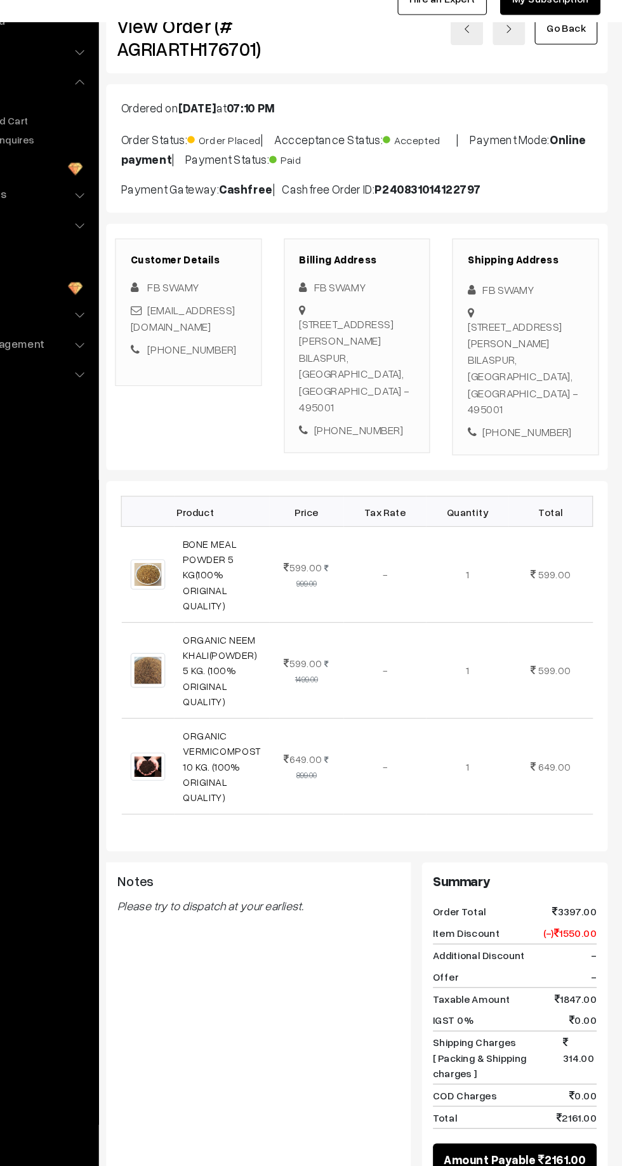
scroll to position [6, 0]
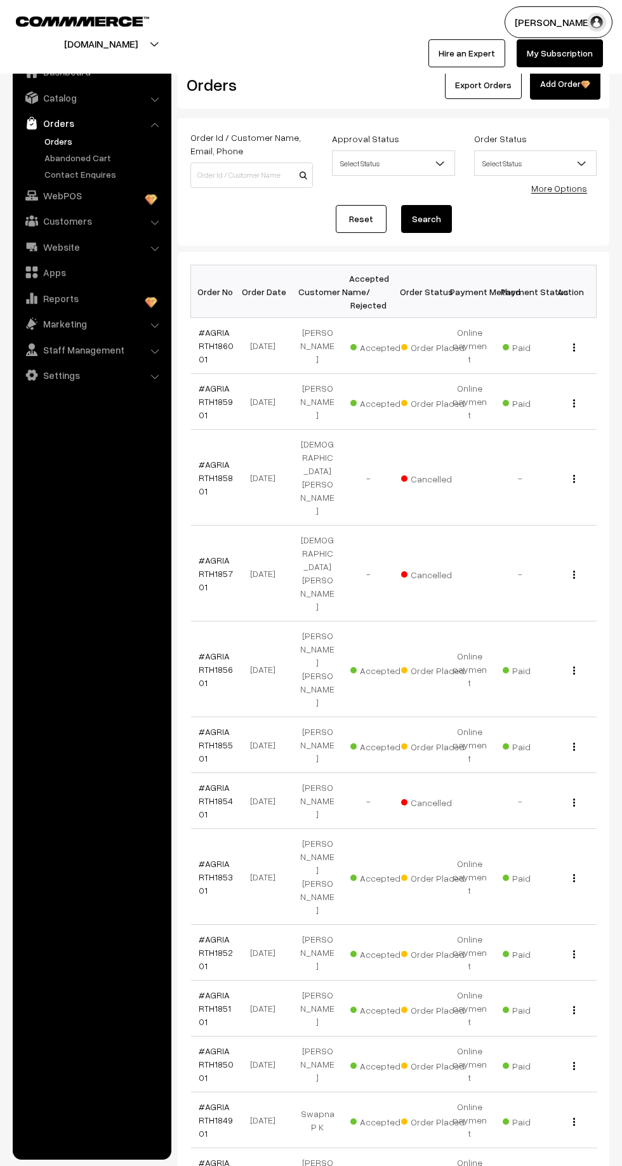
scroll to position [4029, 0]
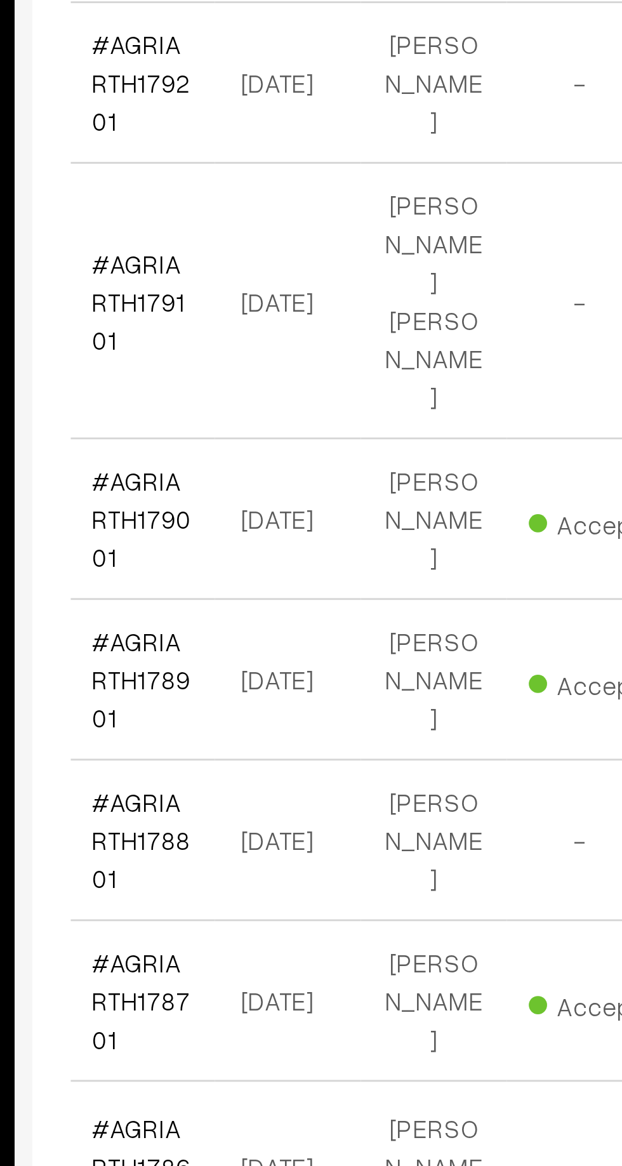
scroll to position [4029, 0]
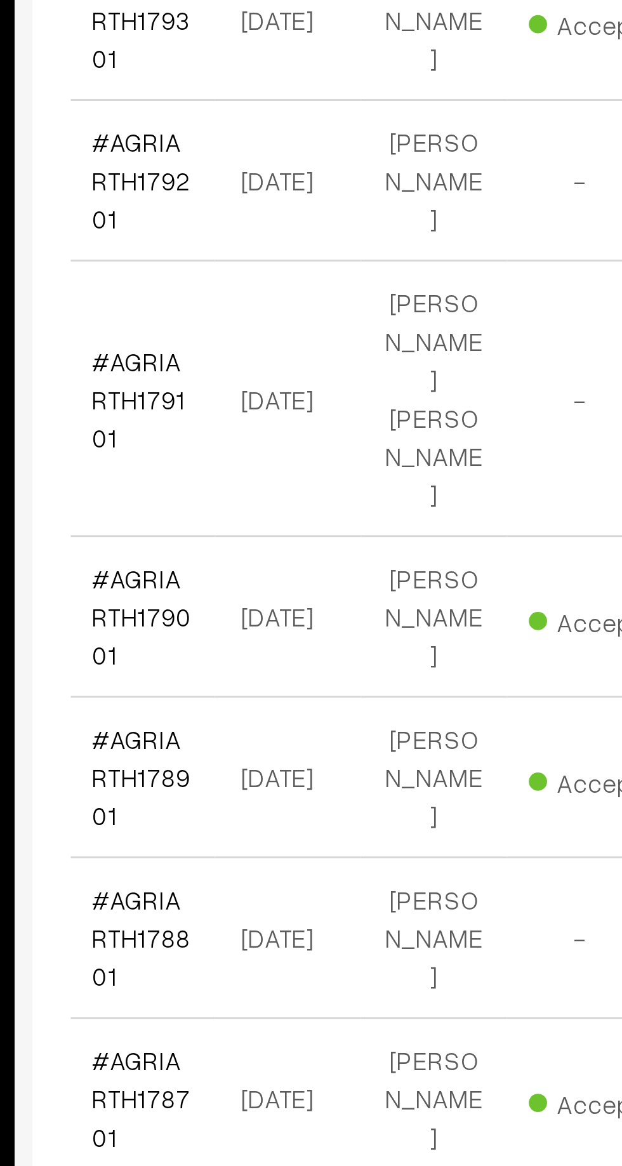
scroll to position [4029, 0]
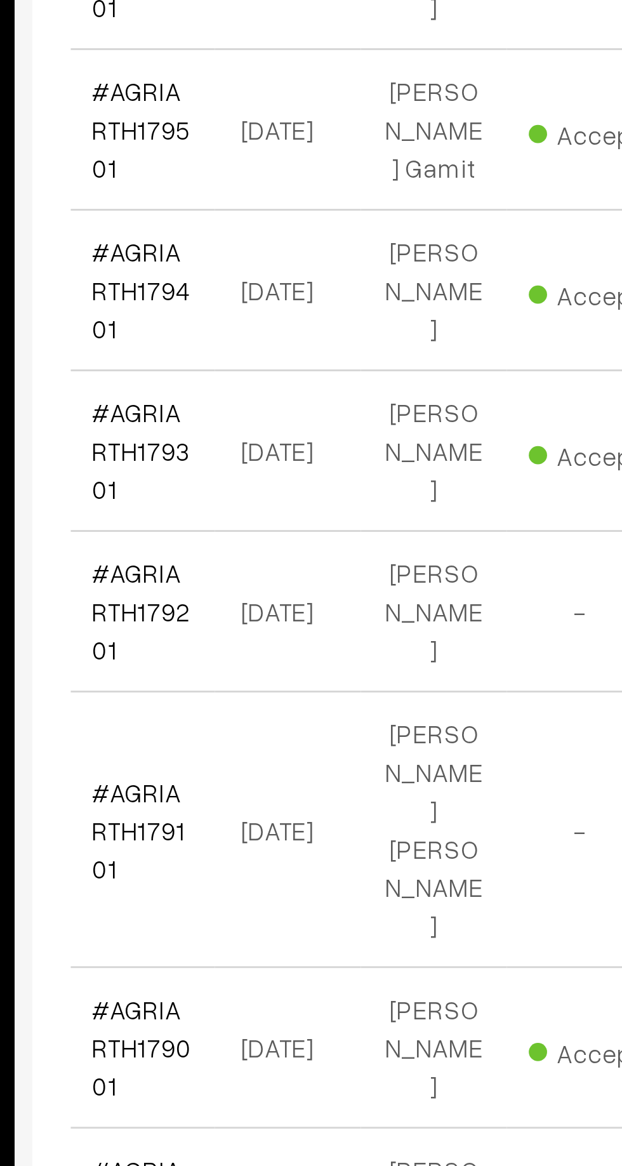
scroll to position [4029, 0]
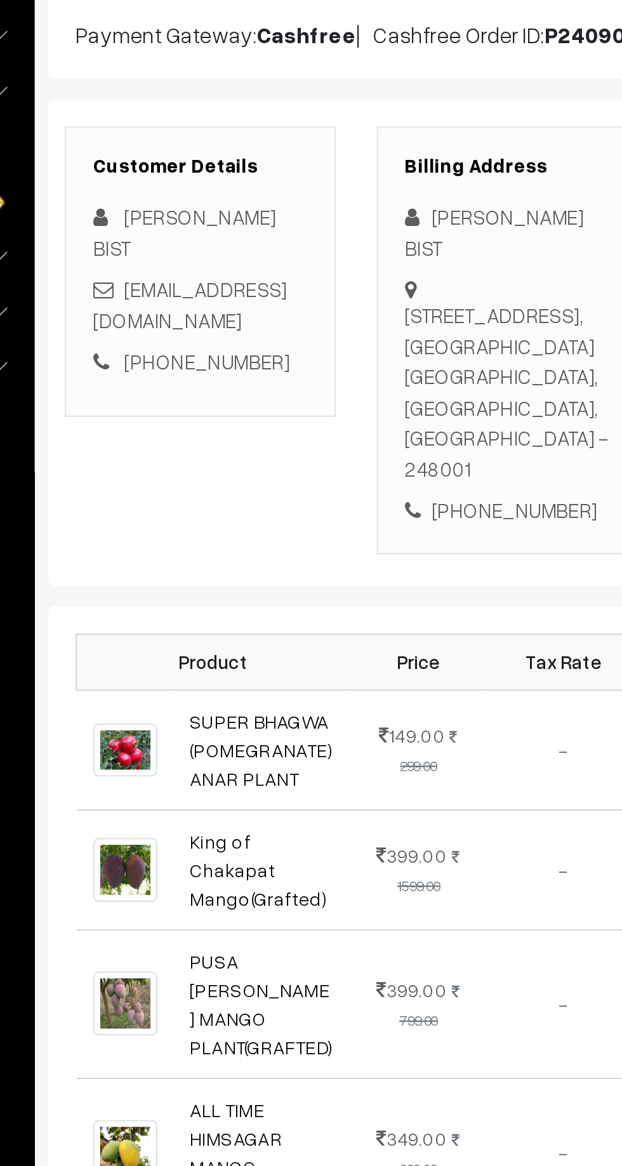
click at [260, 369] on link "+91 8938024002" at bounding box center [251, 374] width 77 height 11
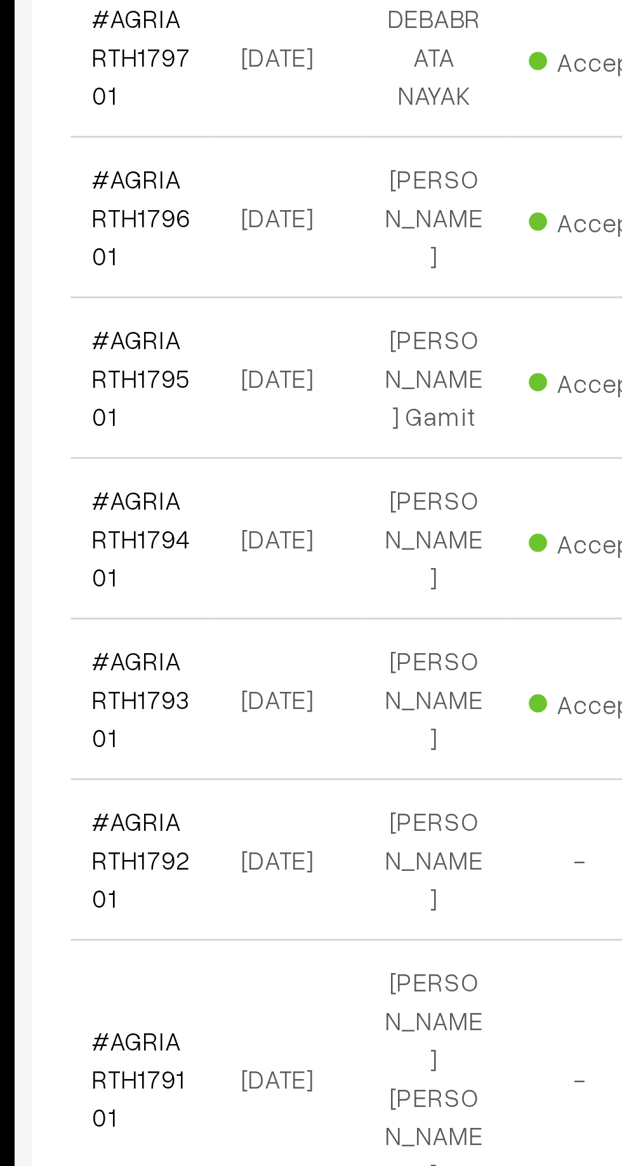
scroll to position [4029, 0]
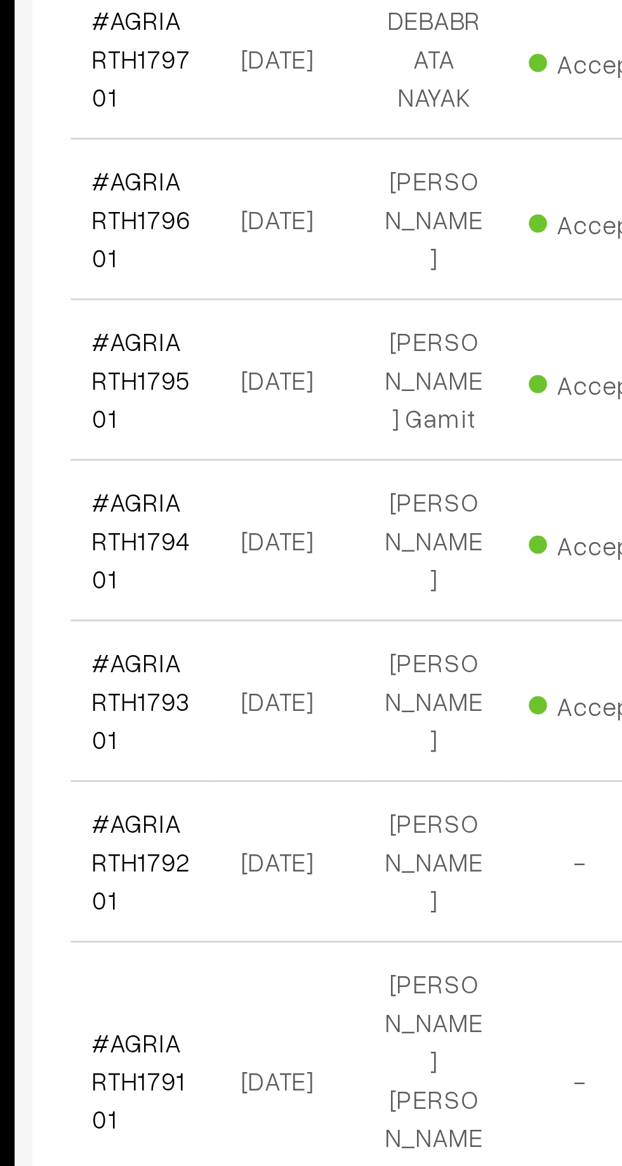
scroll to position [4029, 0]
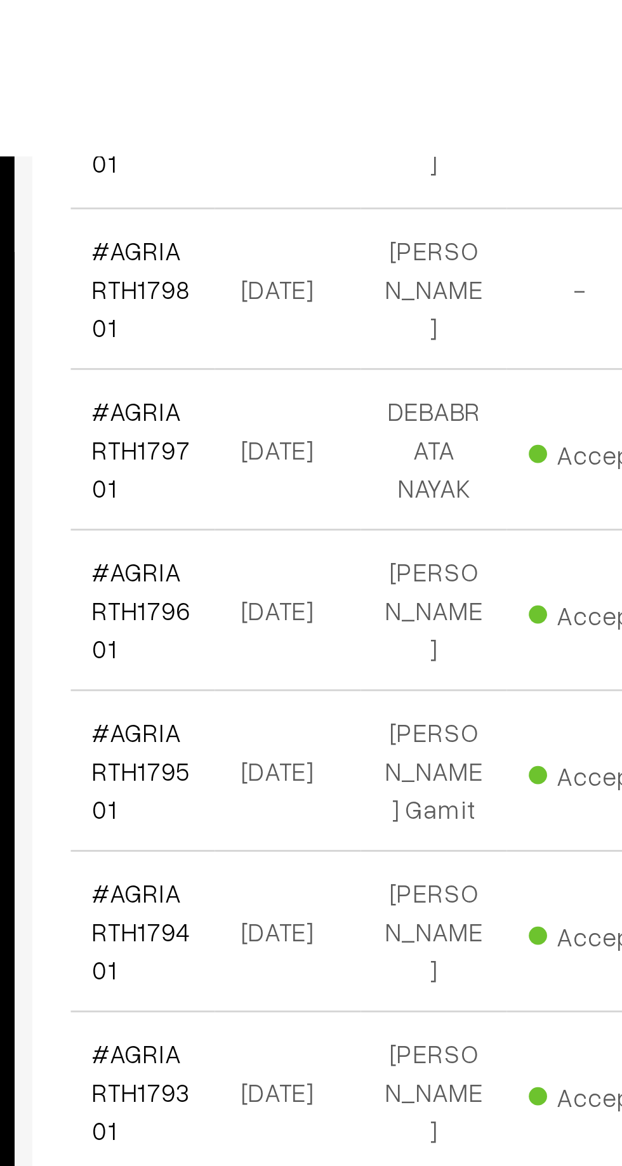
scroll to position [4029, 0]
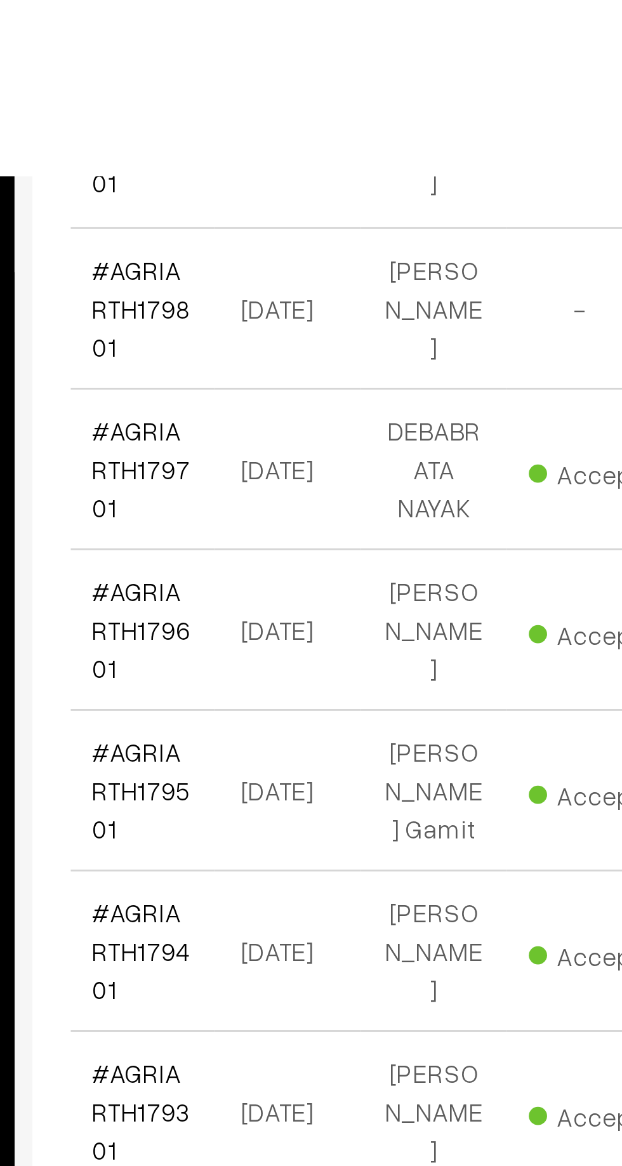
click at [203, 1153] on link "#AGRIARTH178001" at bounding box center [216, 1171] width 35 height 37
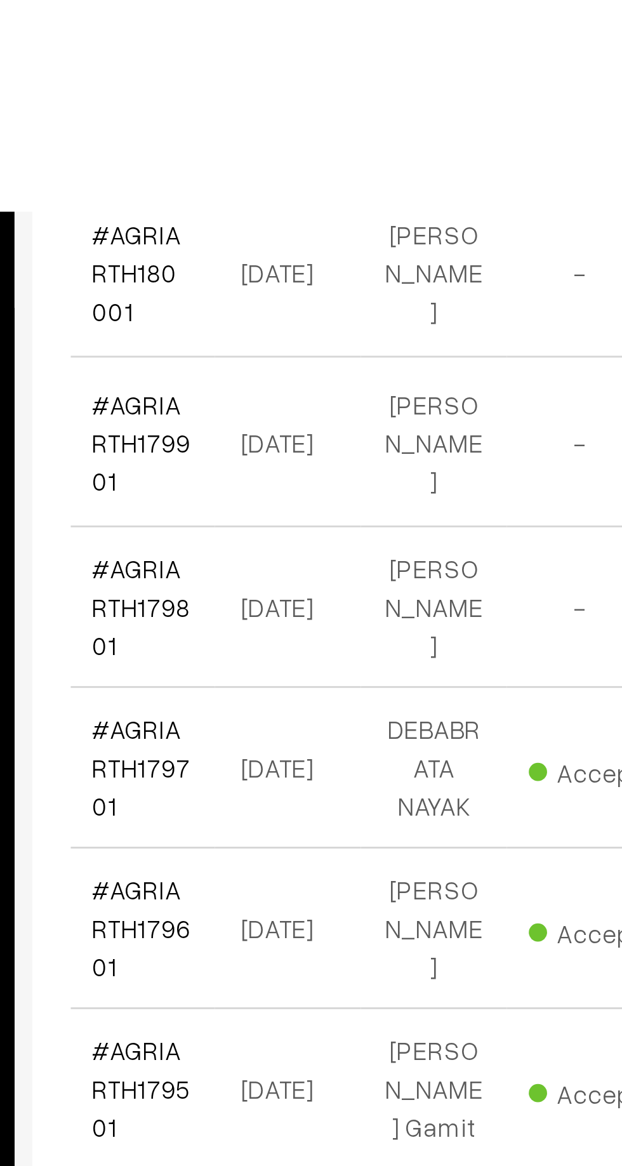
scroll to position [3936, 0]
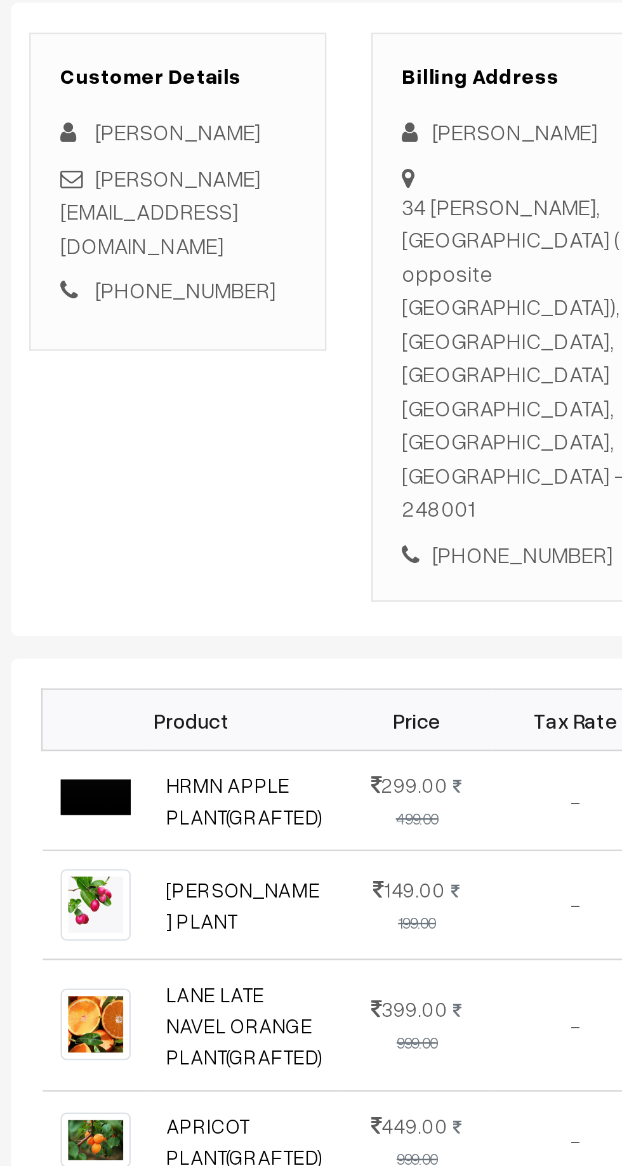
scroll to position [4, 0]
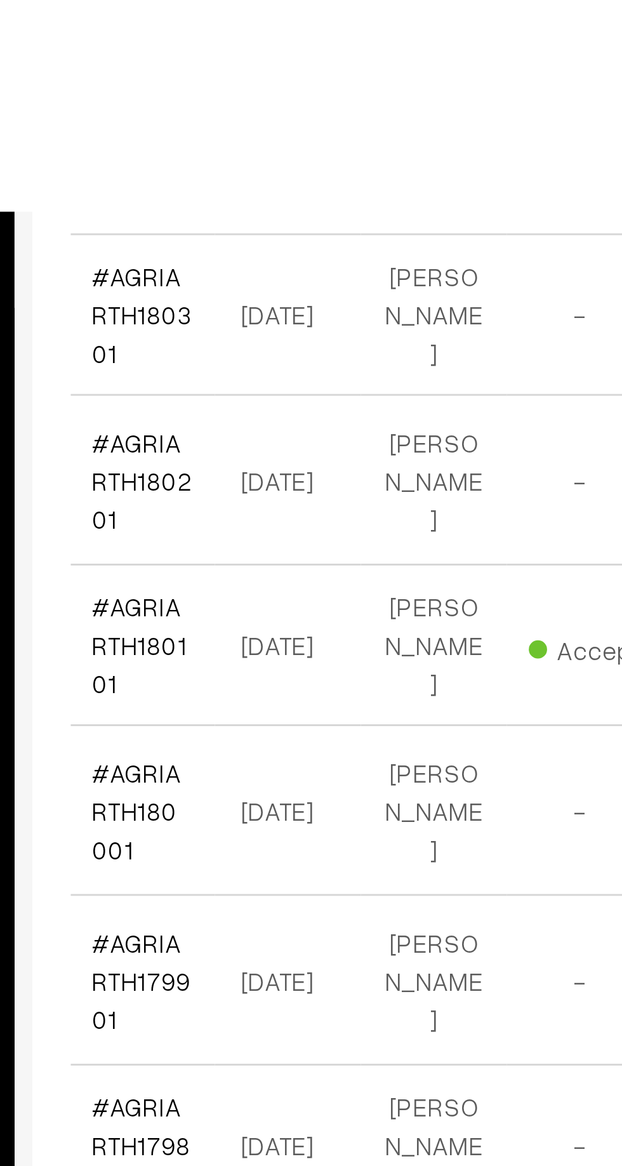
scroll to position [3749, 0]
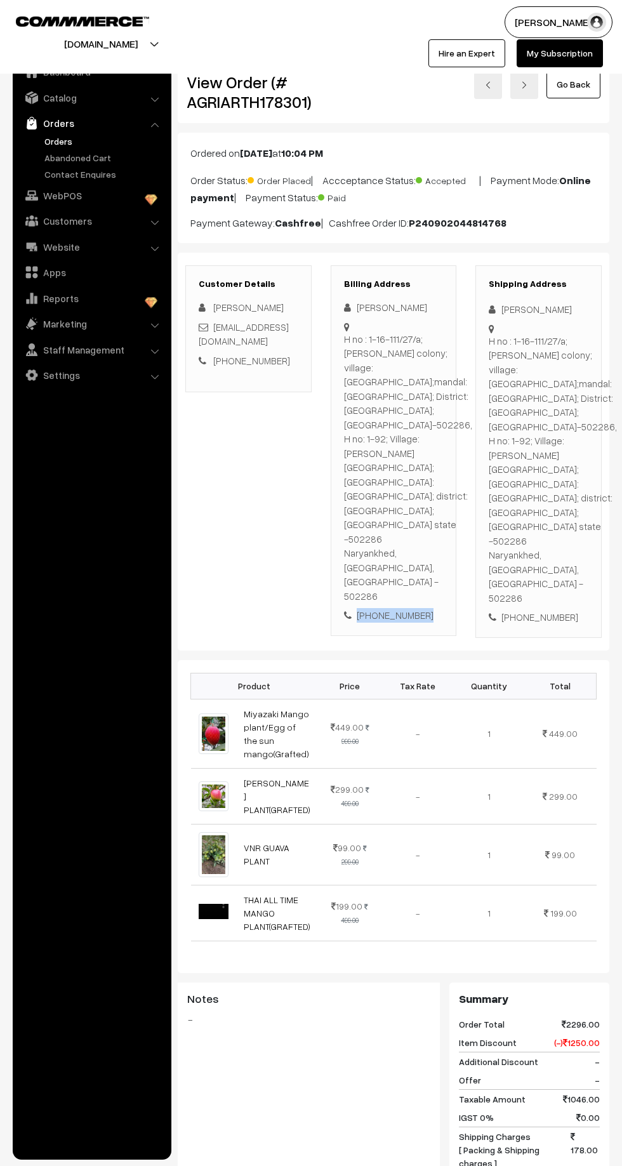
click at [535, 259] on div "Customer Details Mohammad Iliyas iliyaspasha055@gmail.com +91 9515202031 Billin…" at bounding box center [394, 451] width 432 height 397
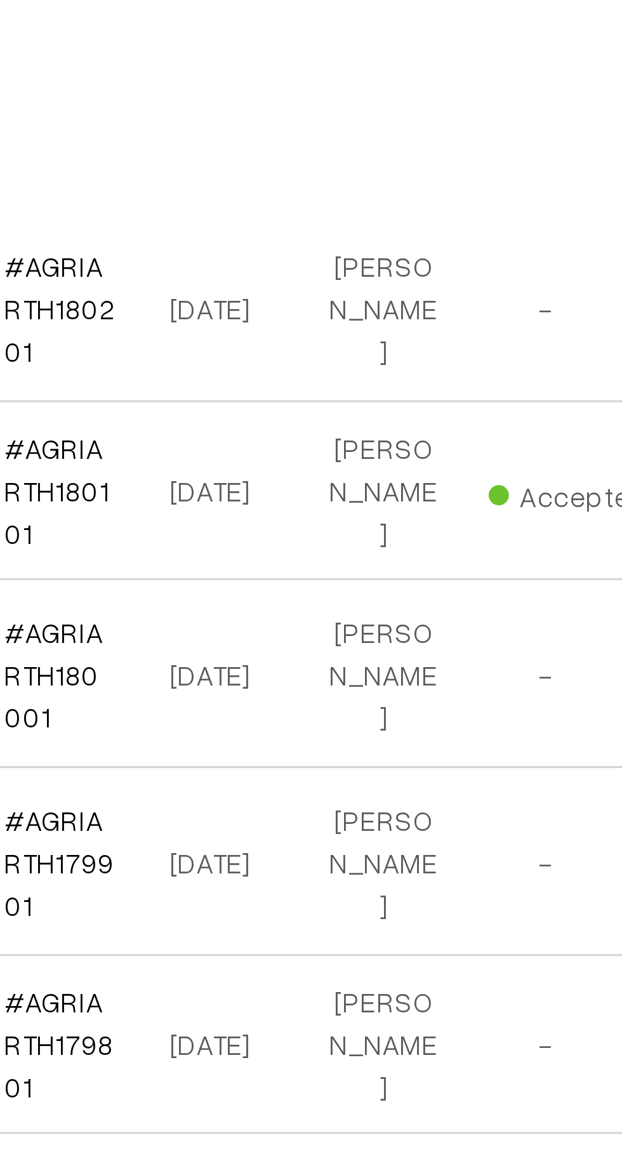
scroll to position [3820, 0]
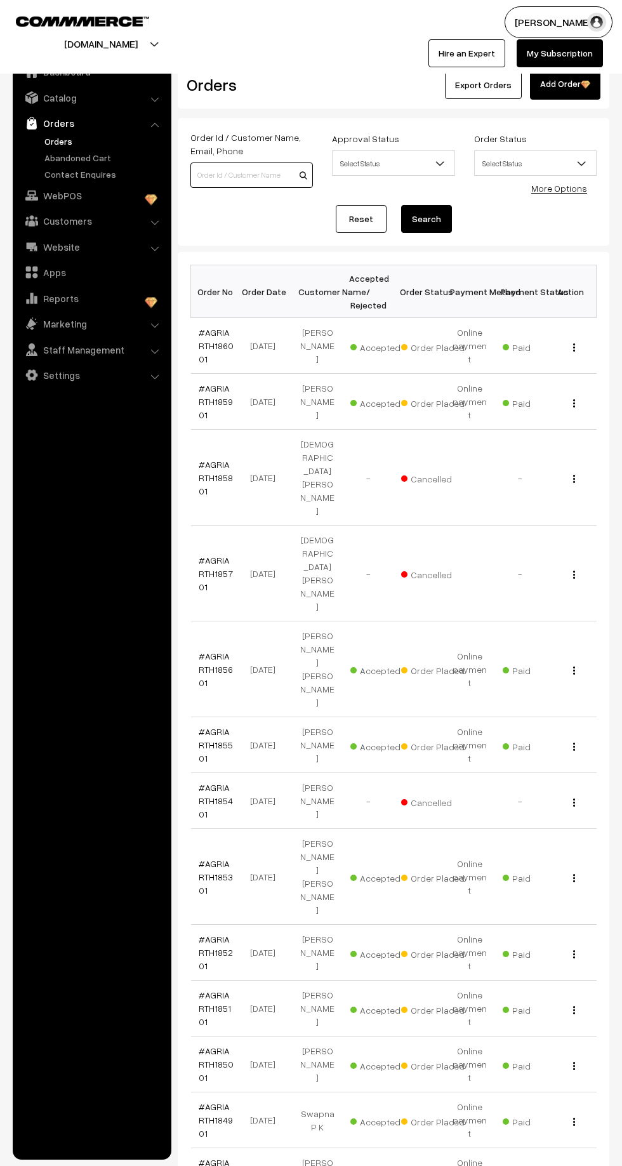
click at [217, 174] on input at bounding box center [251, 175] width 123 height 25
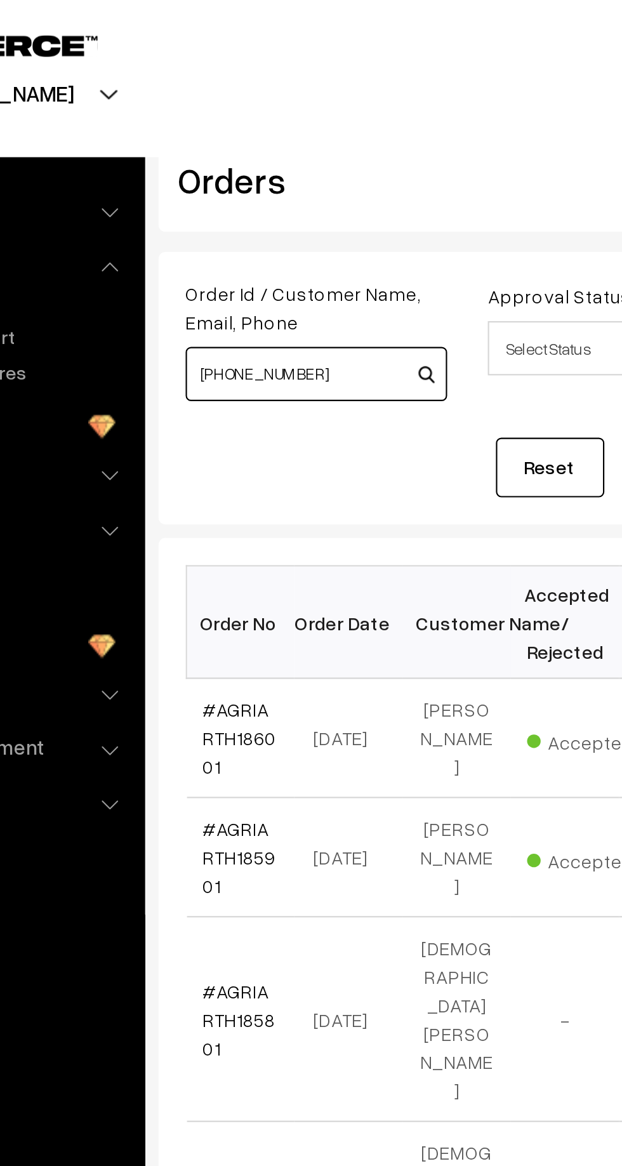
click at [211, 173] on input "+91 90414 86468" at bounding box center [251, 175] width 123 height 25
click at [218, 169] on input "90414 86468" at bounding box center [251, 175] width 123 height 25
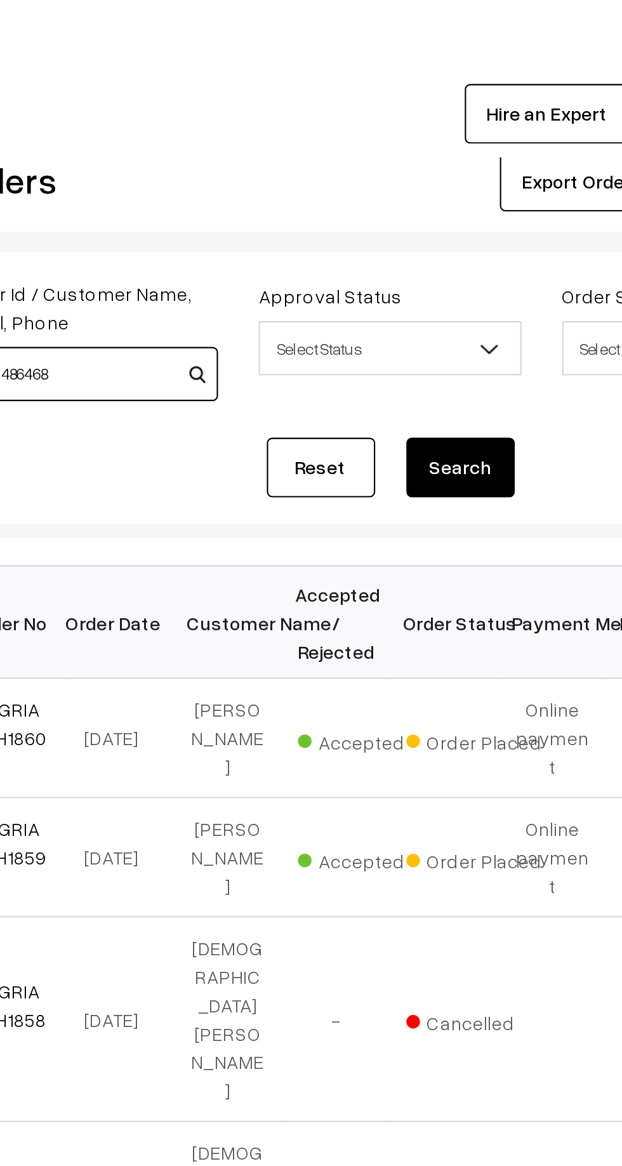
type input "9041486468"
click at [430, 218] on button "Search" at bounding box center [426, 219] width 51 height 28
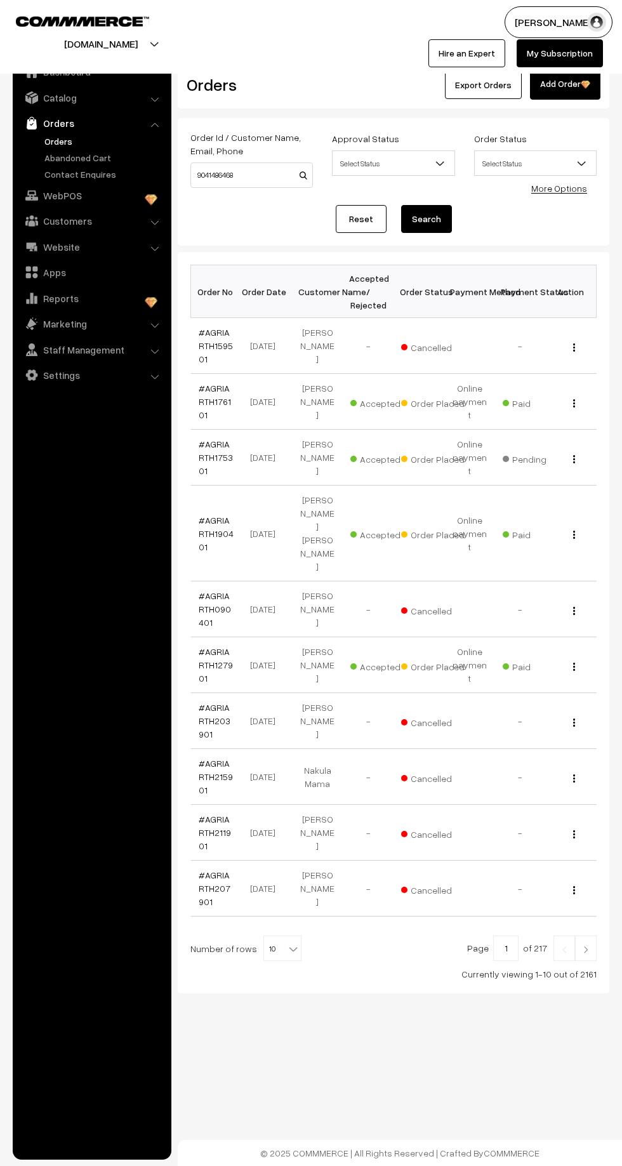
click at [210, 383] on link "#AGRIARTH176101" at bounding box center [215, 401] width 32 height 37
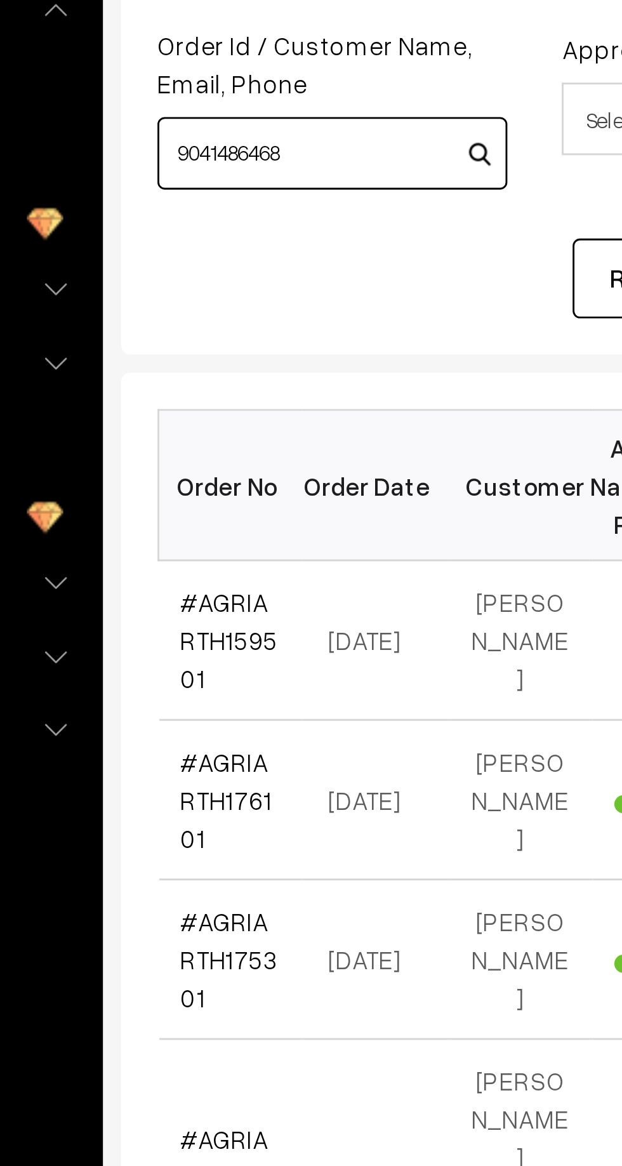
click at [247, 170] on input "9041486468" at bounding box center [251, 175] width 123 height 25
type input "9"
paste input "+91 90414 86468"
click at [209, 176] on input "+91 90414 86468" at bounding box center [251, 175] width 123 height 25
click at [222, 177] on input "90414 86468" at bounding box center [251, 175] width 123 height 25
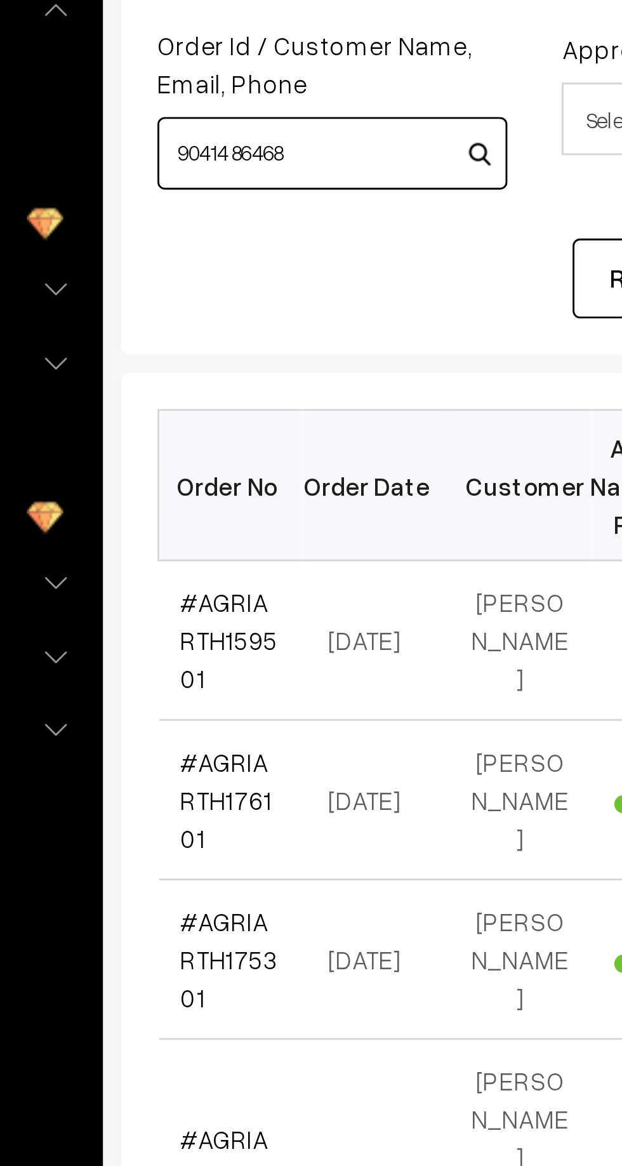
click at [218, 171] on input "90414 86468" at bounding box center [251, 175] width 123 height 25
type input "9041486468"
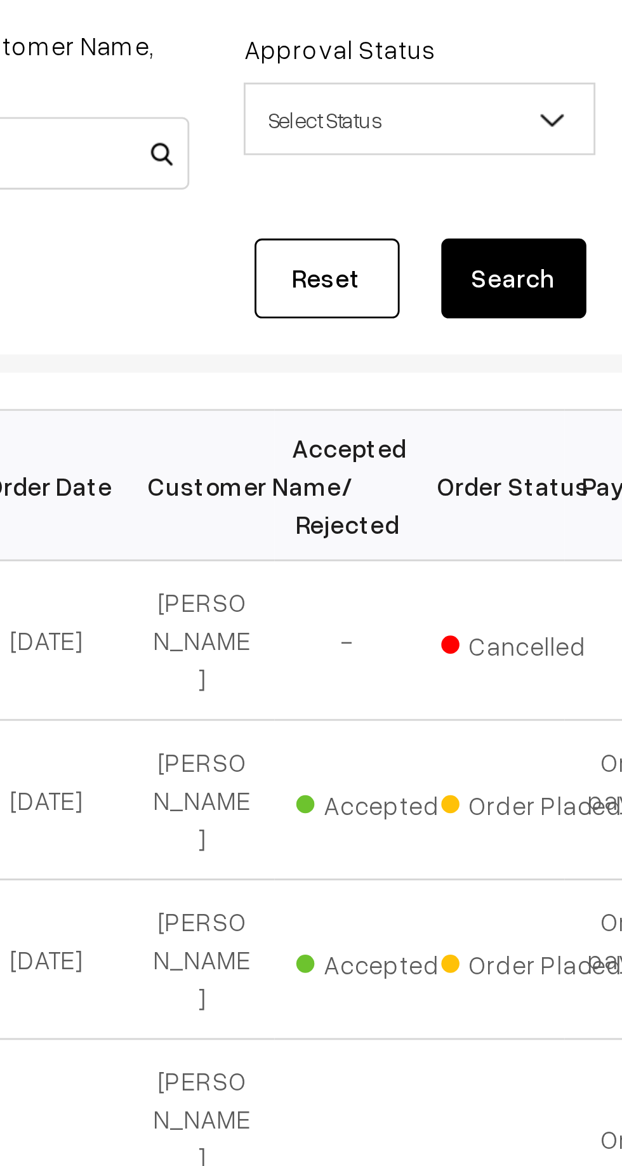
click at [419, 217] on button "Search" at bounding box center [426, 219] width 51 height 28
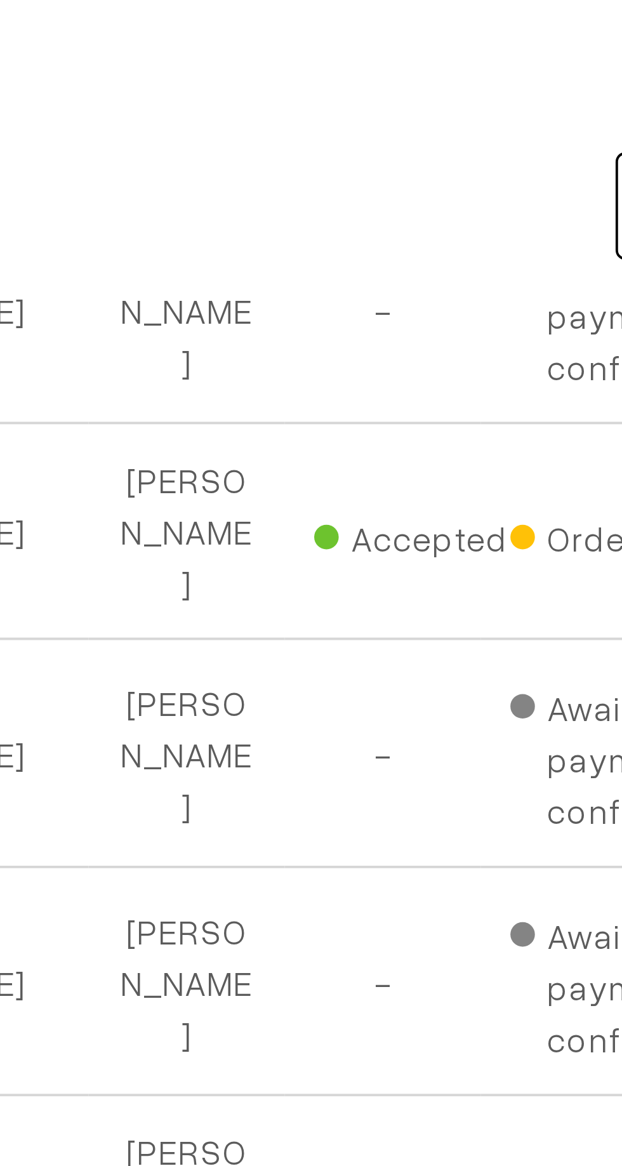
scroll to position [3827, 0]
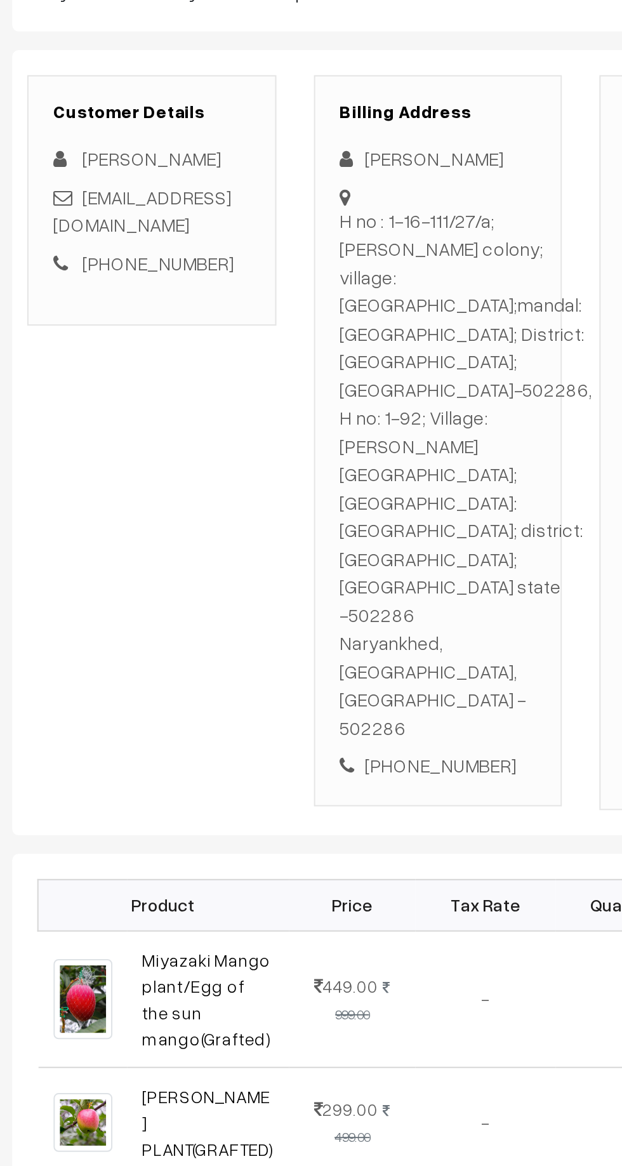
scroll to position [11, 0]
